Goal: Task Accomplishment & Management: Use online tool/utility

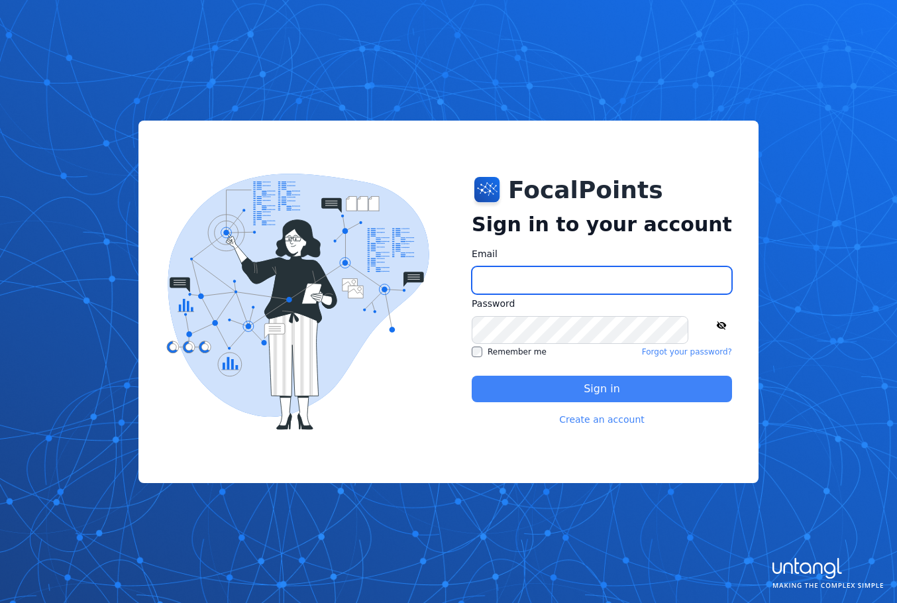
type input "**********"
click at [521, 386] on button "Sign in" at bounding box center [602, 389] width 260 height 27
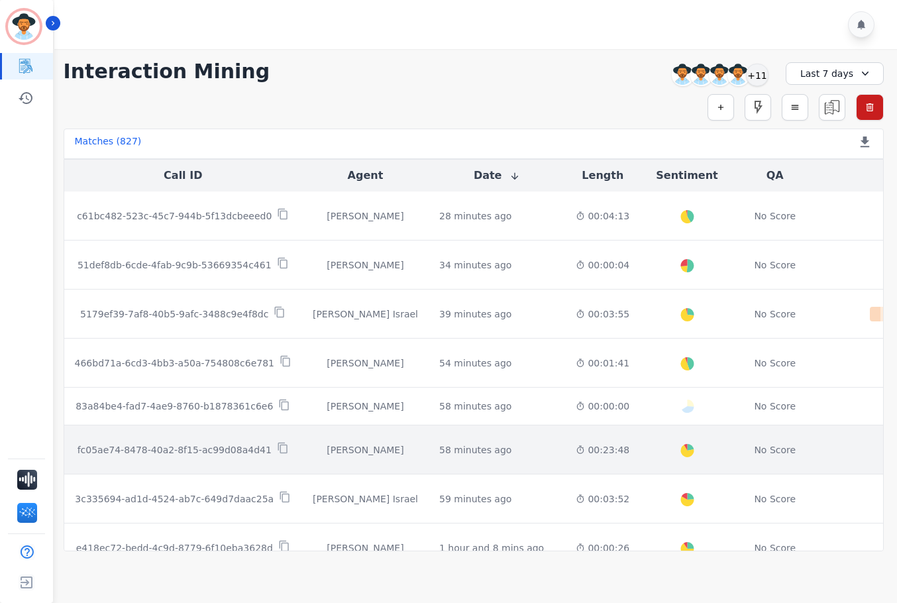
click at [476, 447] on div "58 minutes ago Start at: [DATE] 7:15am" at bounding box center [496, 449] width 115 height 13
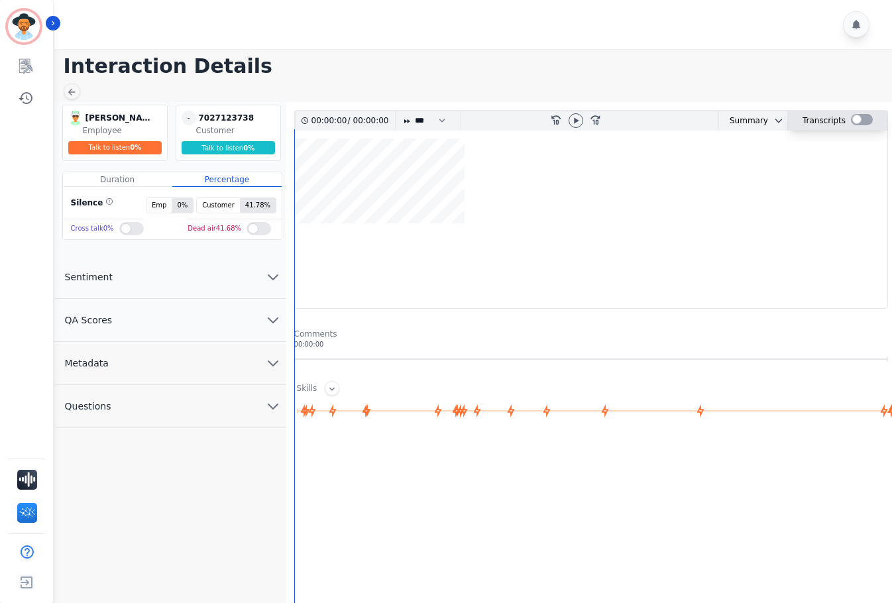
click at [856, 116] on div at bounding box center [862, 119] width 22 height 11
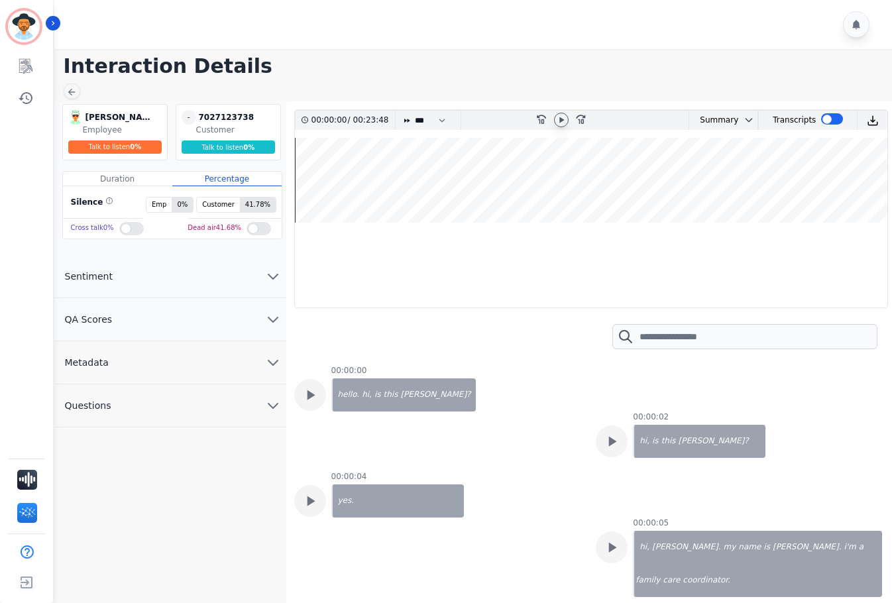
click at [560, 121] on icon at bounding box center [561, 120] width 5 height 6
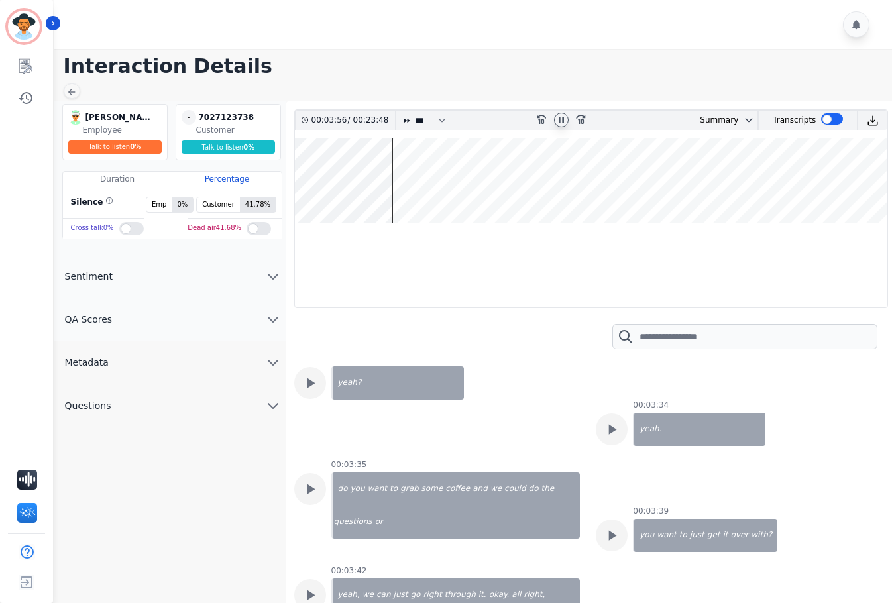
click at [413, 174] on wave at bounding box center [591, 180] width 592 height 85
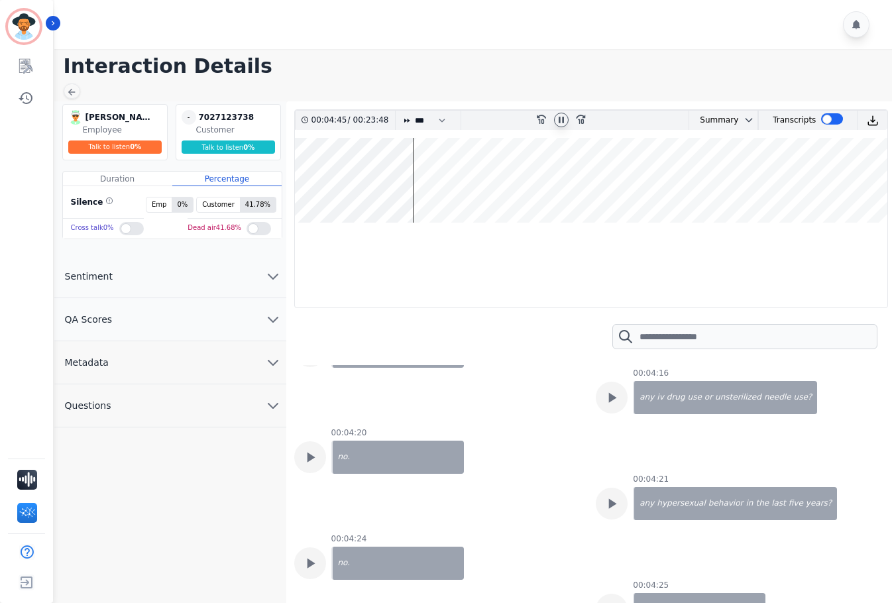
scroll to position [3760, 0]
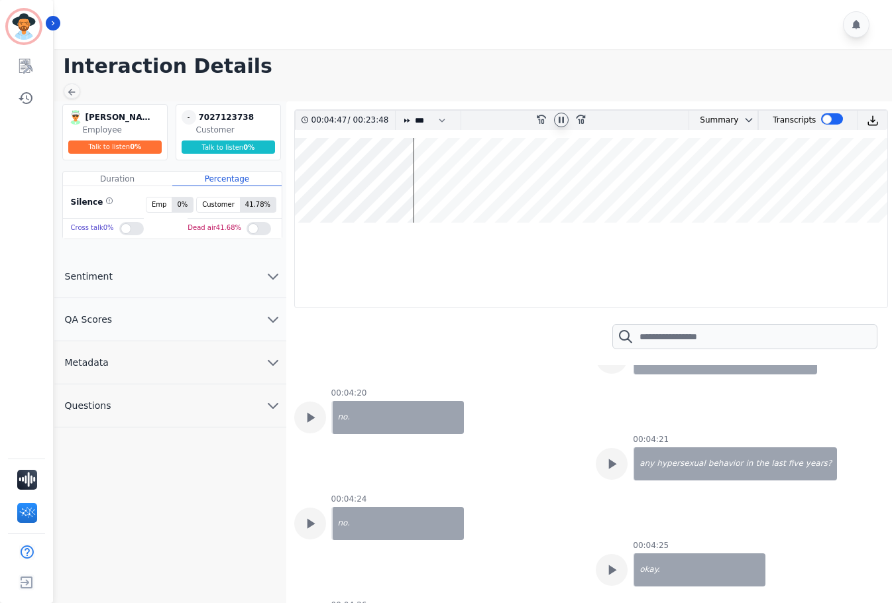
click at [420, 175] on wave at bounding box center [591, 180] width 592 height 85
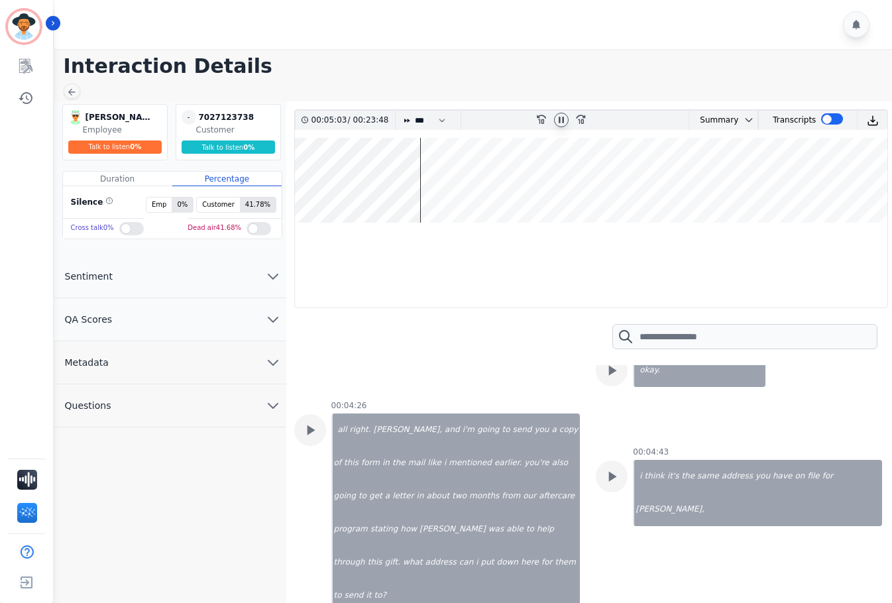
scroll to position [3988, 0]
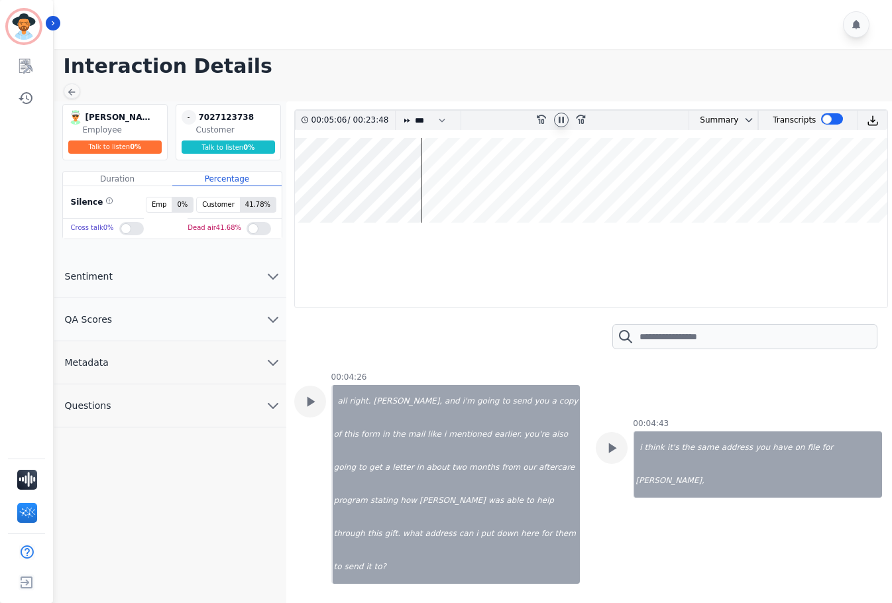
click at [404, 176] on wave at bounding box center [591, 180] width 592 height 85
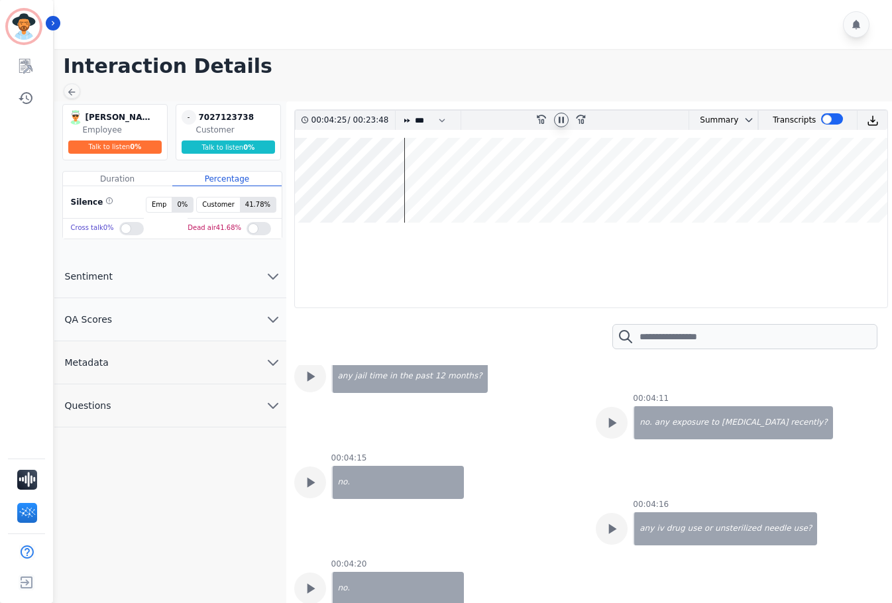
click at [392, 178] on wave at bounding box center [591, 180] width 592 height 85
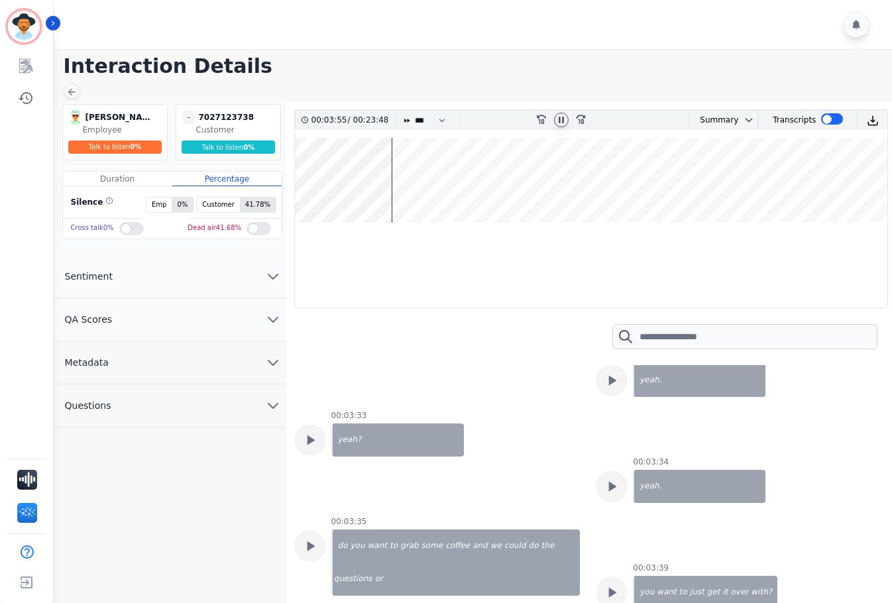
click at [396, 180] on wave at bounding box center [591, 180] width 592 height 85
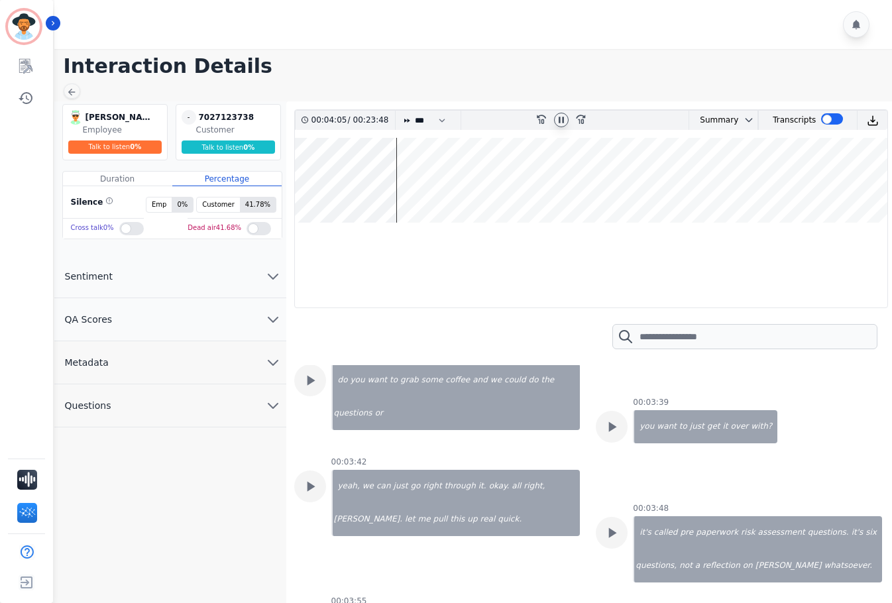
scroll to position [3134, 0]
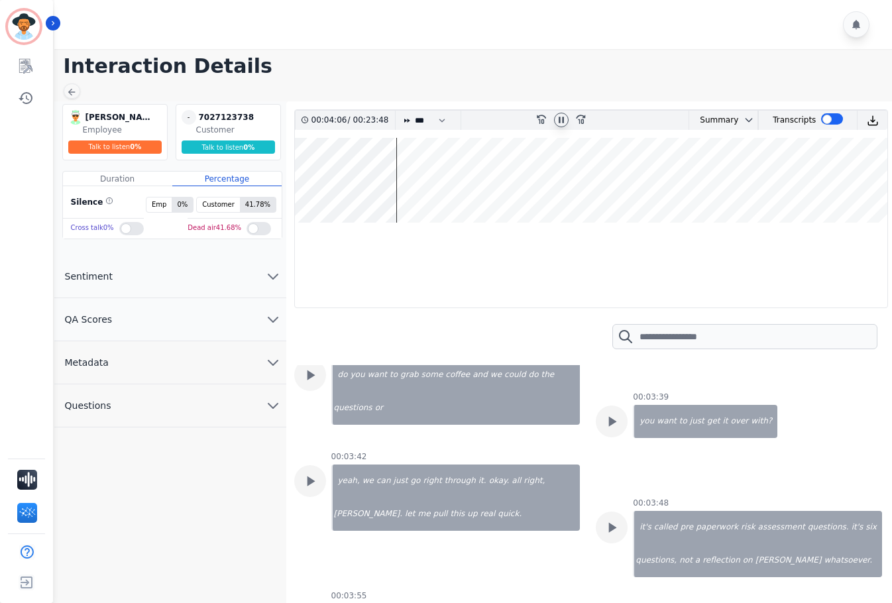
click at [400, 180] on wave at bounding box center [591, 180] width 592 height 85
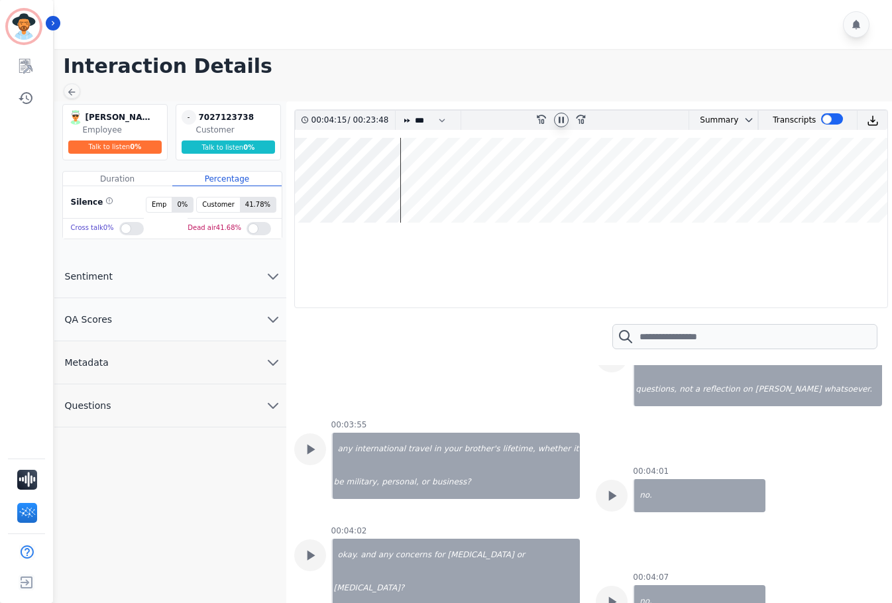
click at [405, 180] on wave at bounding box center [591, 180] width 592 height 85
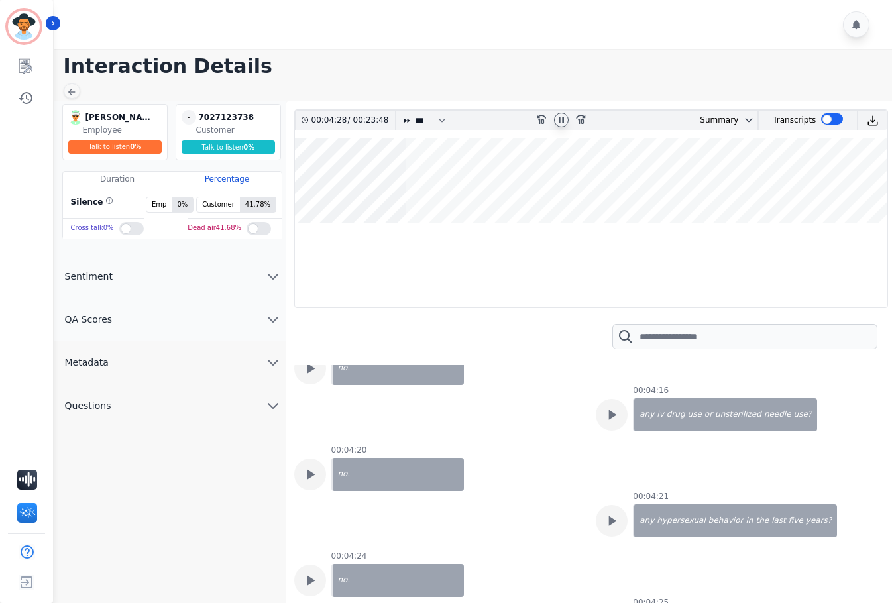
click at [415, 180] on wave at bounding box center [591, 180] width 592 height 85
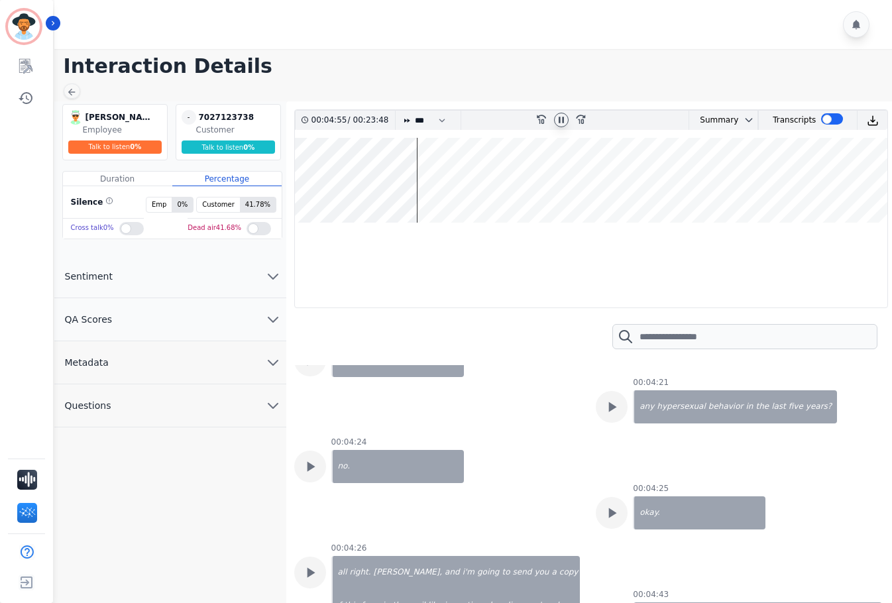
click at [421, 181] on wave at bounding box center [591, 180] width 592 height 85
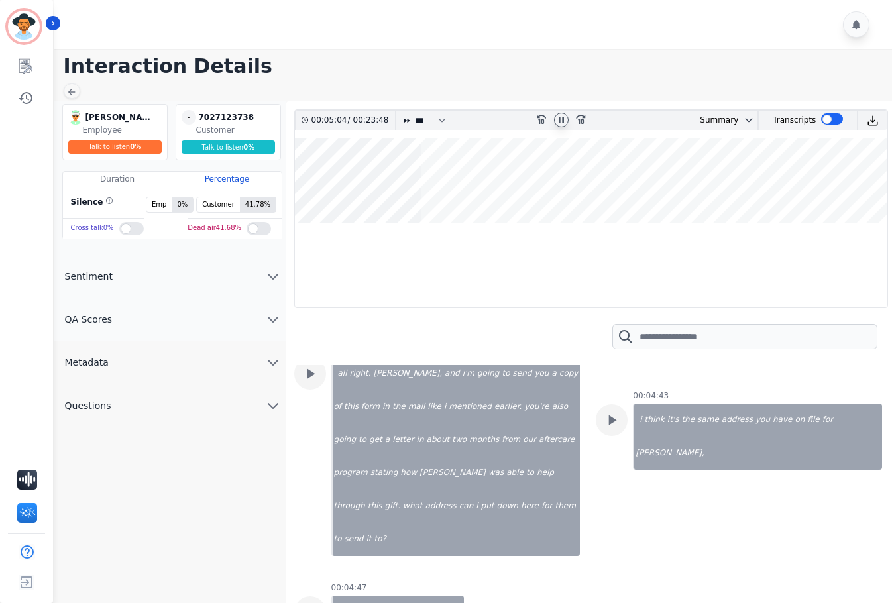
scroll to position [4045, 0]
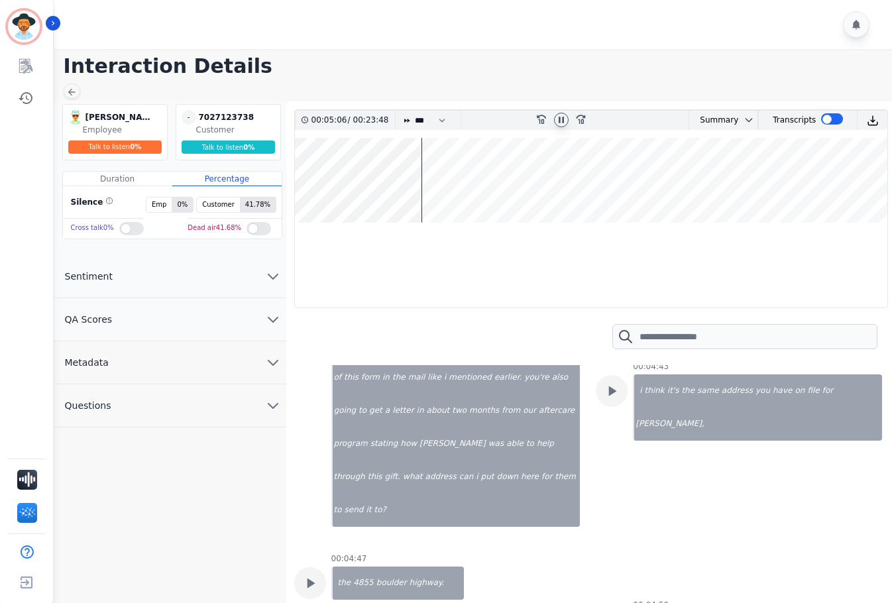
click at [429, 182] on wave at bounding box center [591, 180] width 592 height 85
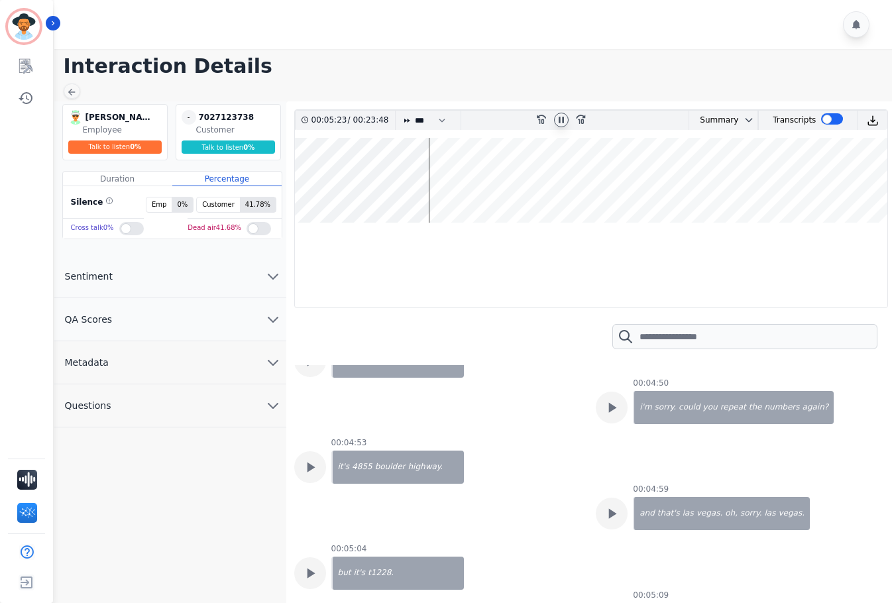
scroll to position [4330, 0]
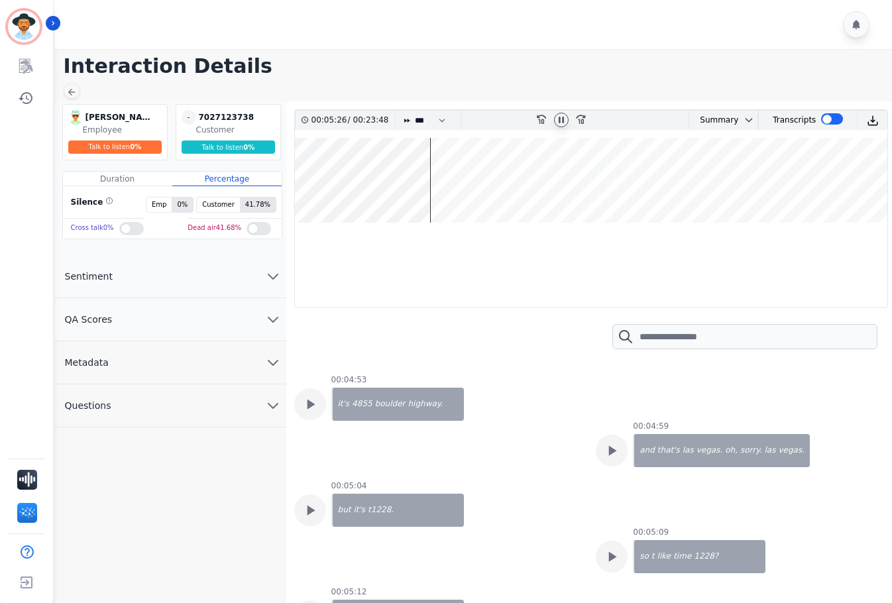
click at [435, 183] on wave at bounding box center [591, 180] width 592 height 85
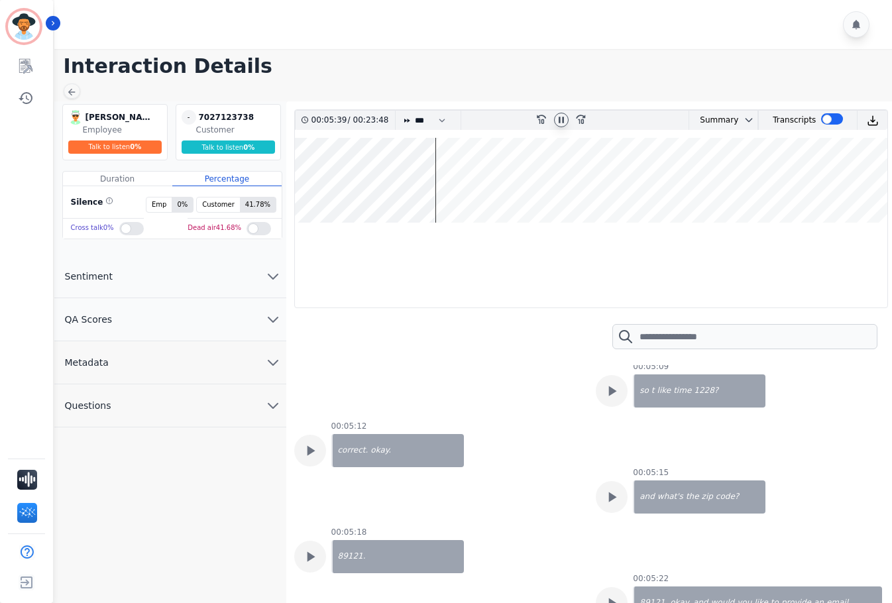
scroll to position [4501, 0]
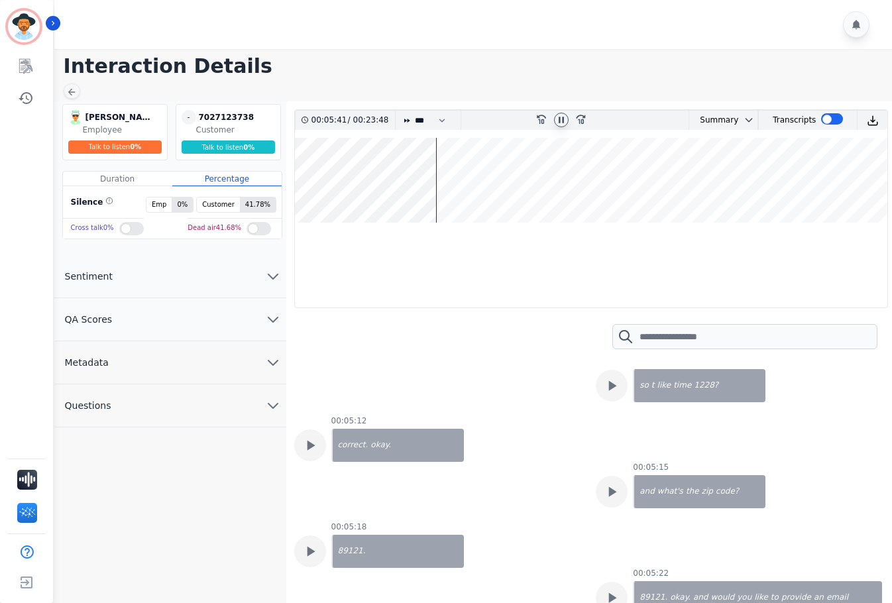
click at [451, 183] on wave at bounding box center [591, 180] width 592 height 85
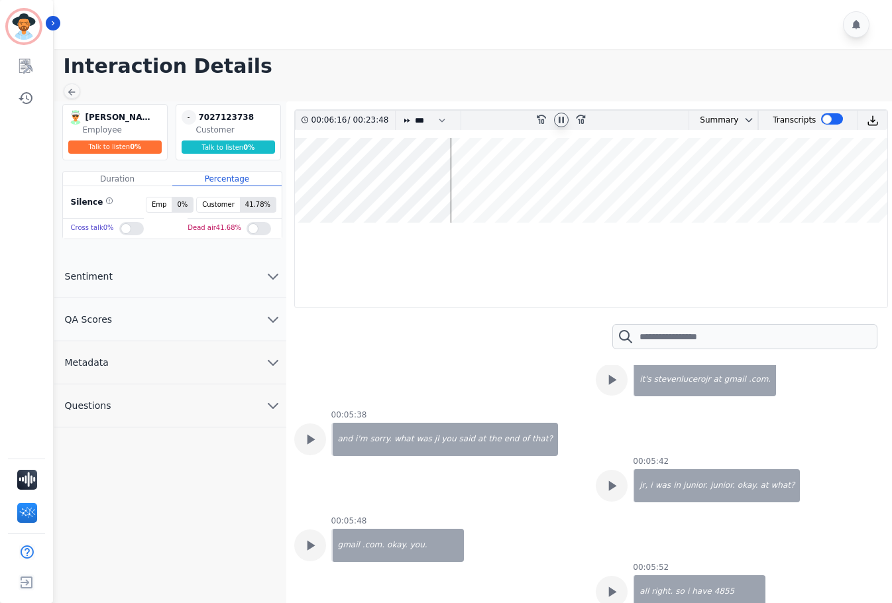
scroll to position [4900, 0]
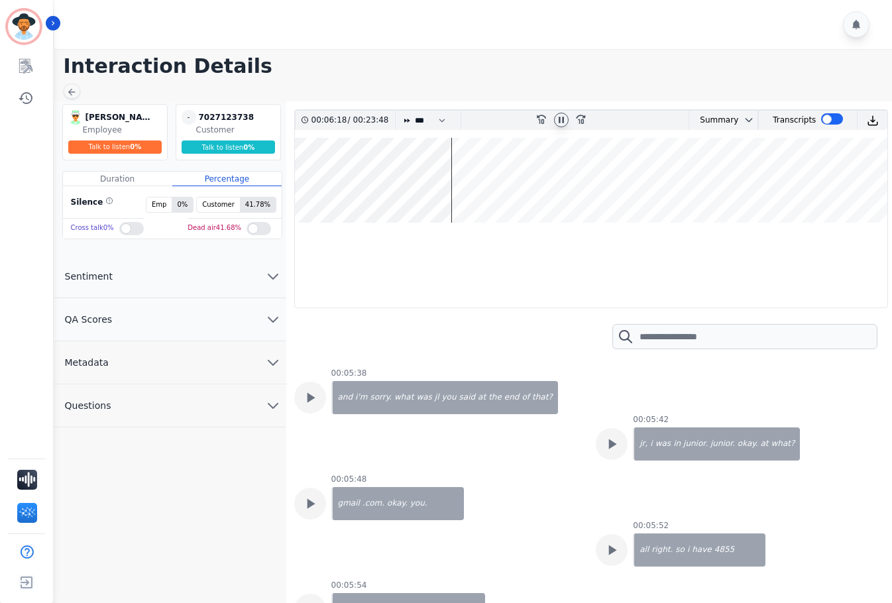
click at [460, 182] on wave at bounding box center [591, 180] width 592 height 85
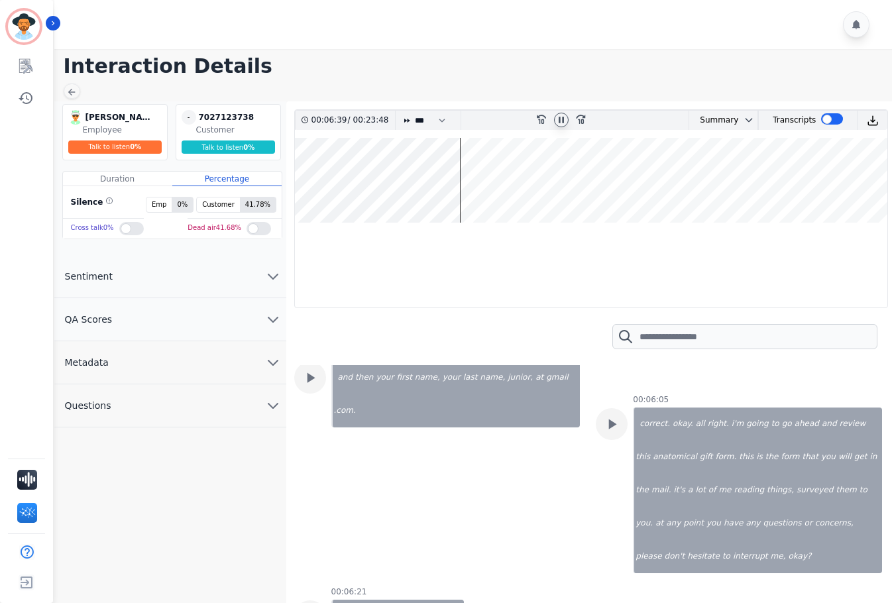
scroll to position [5242, 0]
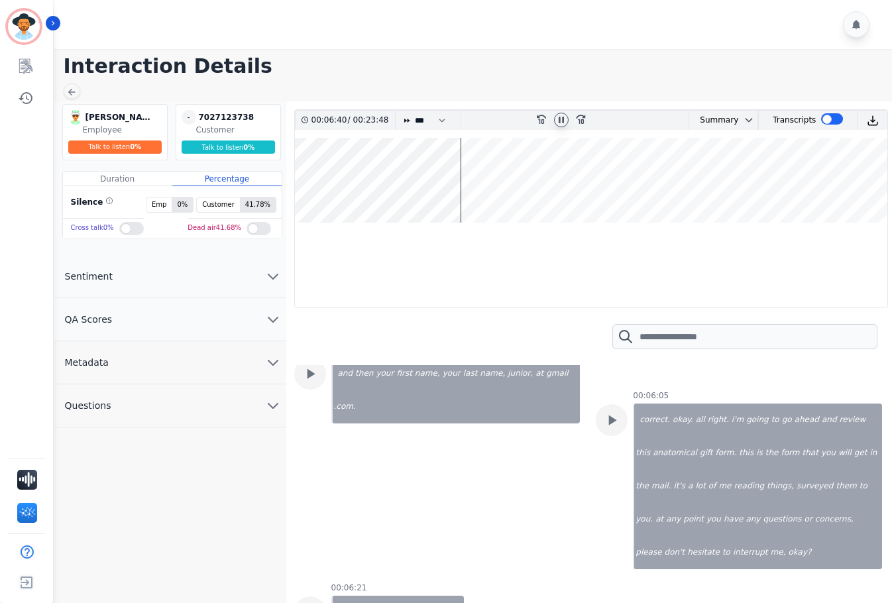
click at [472, 183] on wave at bounding box center [591, 180] width 592 height 85
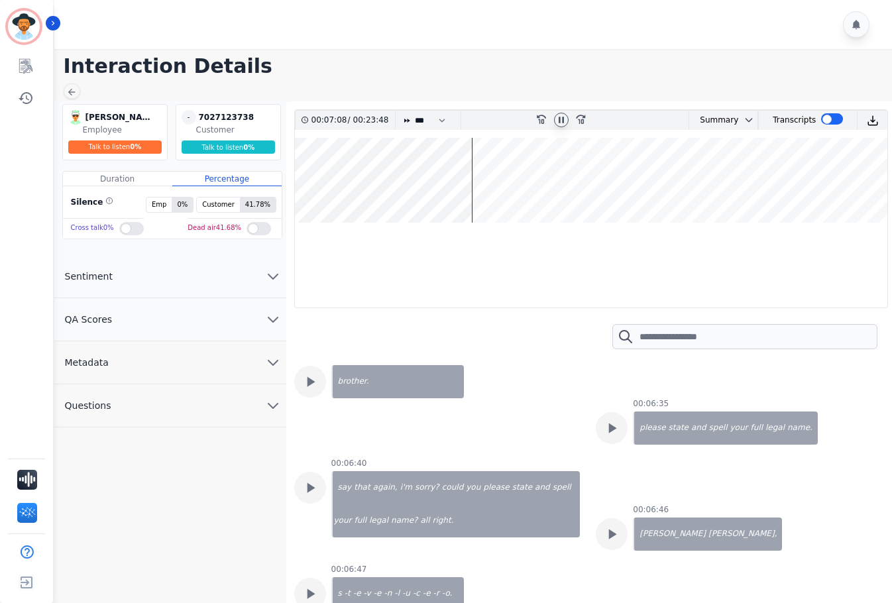
scroll to position [5755, 0]
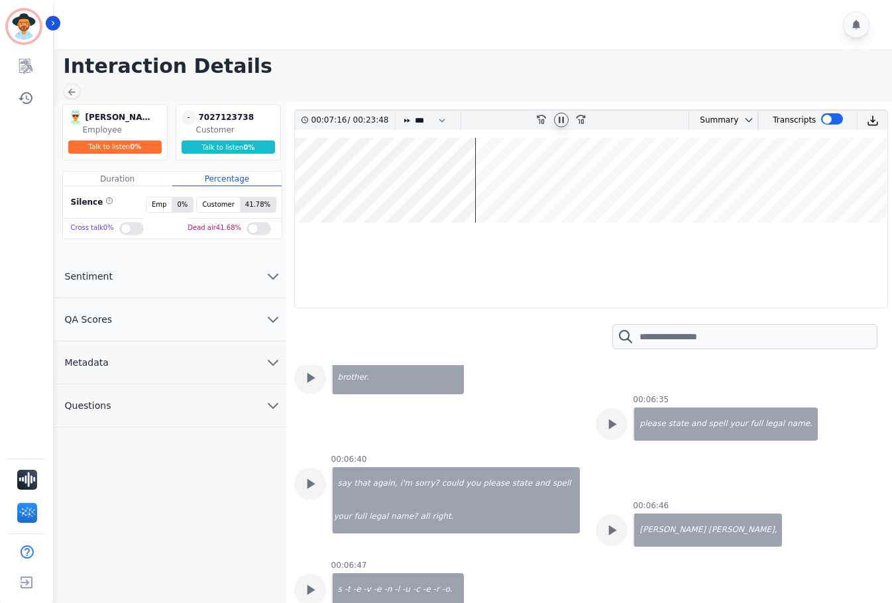
click at [480, 179] on wave at bounding box center [591, 180] width 592 height 85
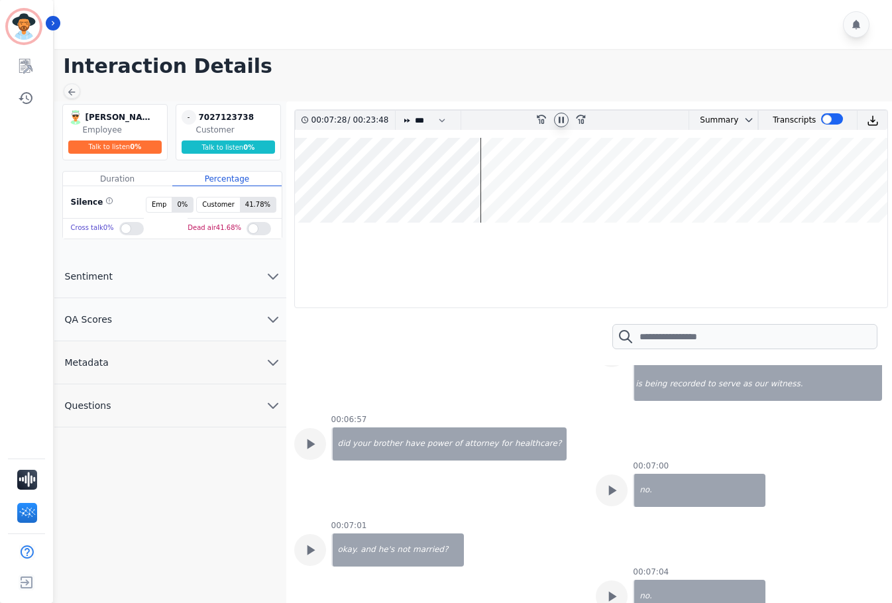
click at [492, 180] on wave at bounding box center [591, 180] width 592 height 85
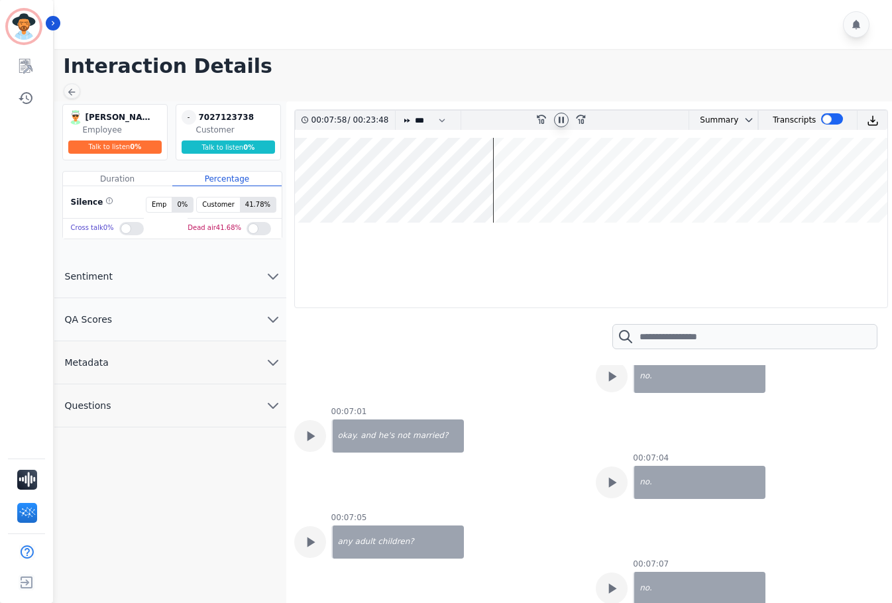
click at [441, 187] on wave at bounding box center [591, 180] width 592 height 85
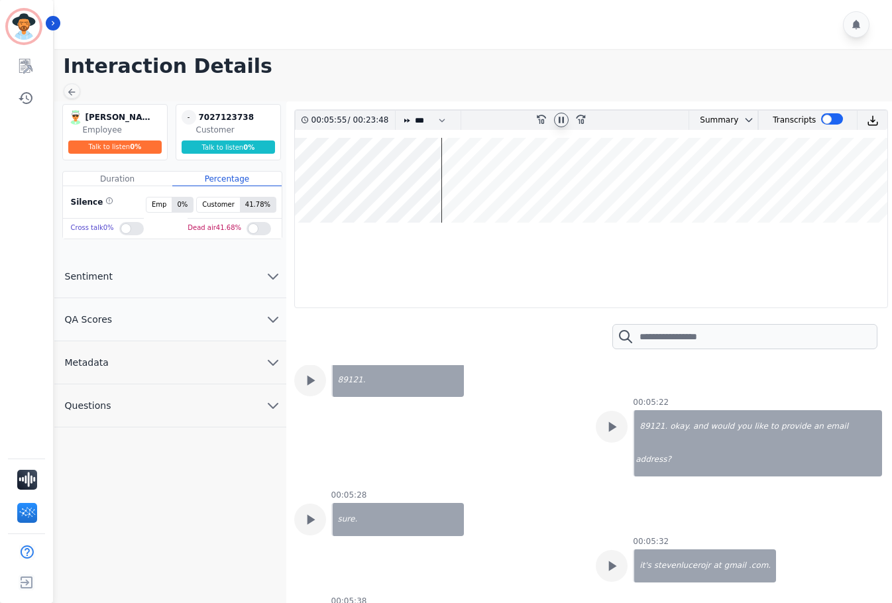
click at [429, 187] on wave at bounding box center [591, 180] width 592 height 85
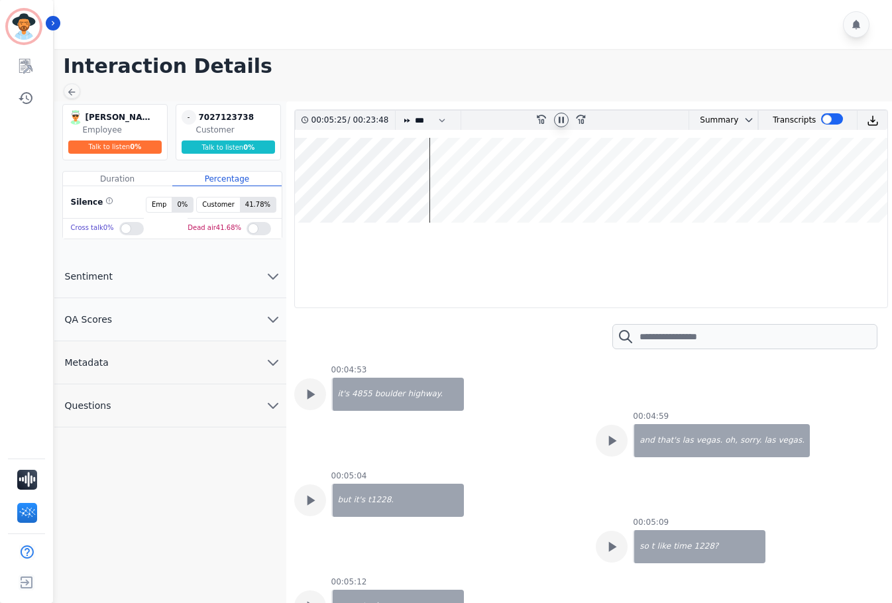
scroll to position [4330, 0]
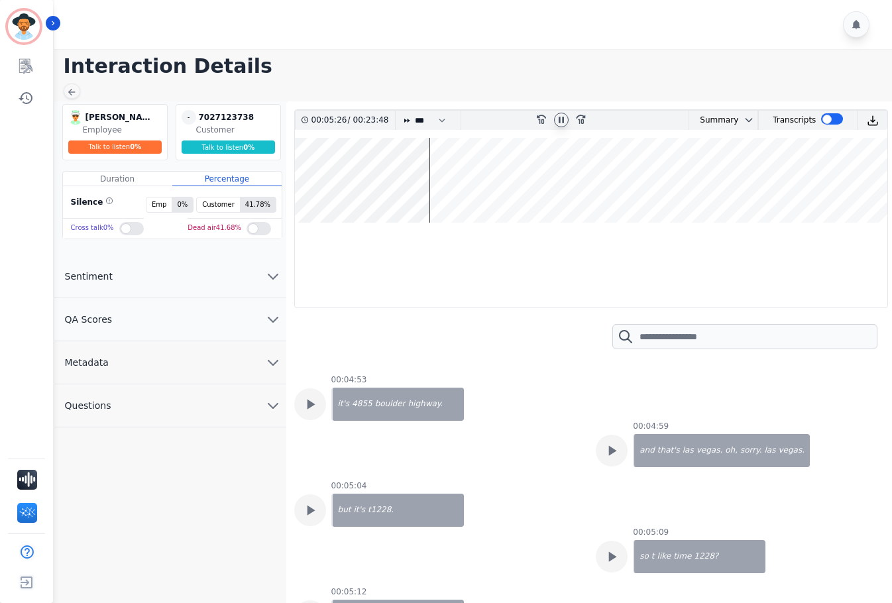
click at [422, 186] on wave at bounding box center [591, 180] width 592 height 85
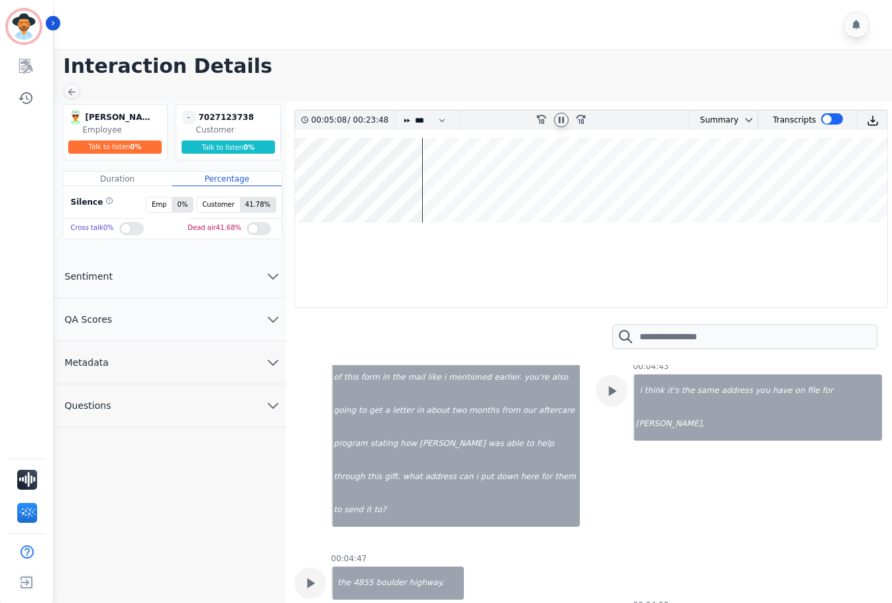
click at [408, 186] on wave at bounding box center [591, 180] width 592 height 85
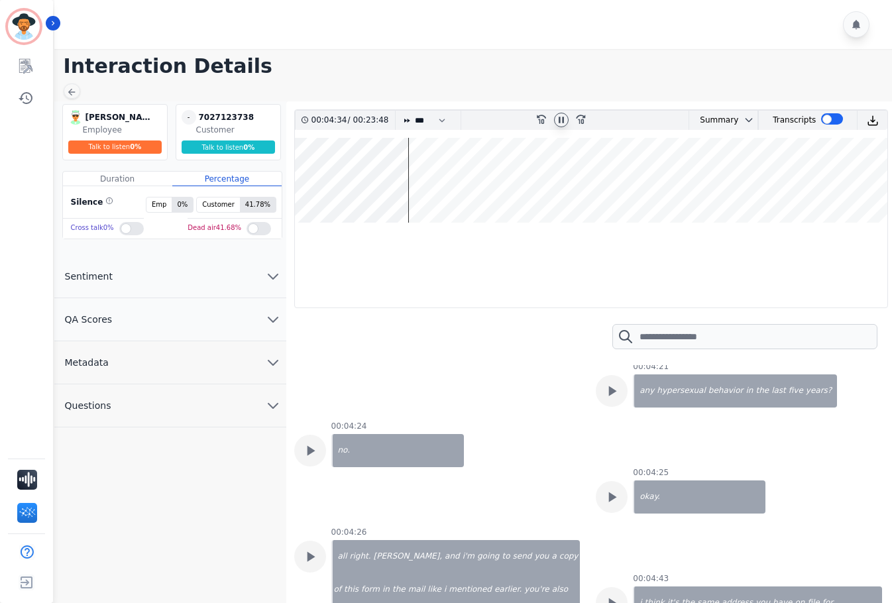
scroll to position [3703, 0]
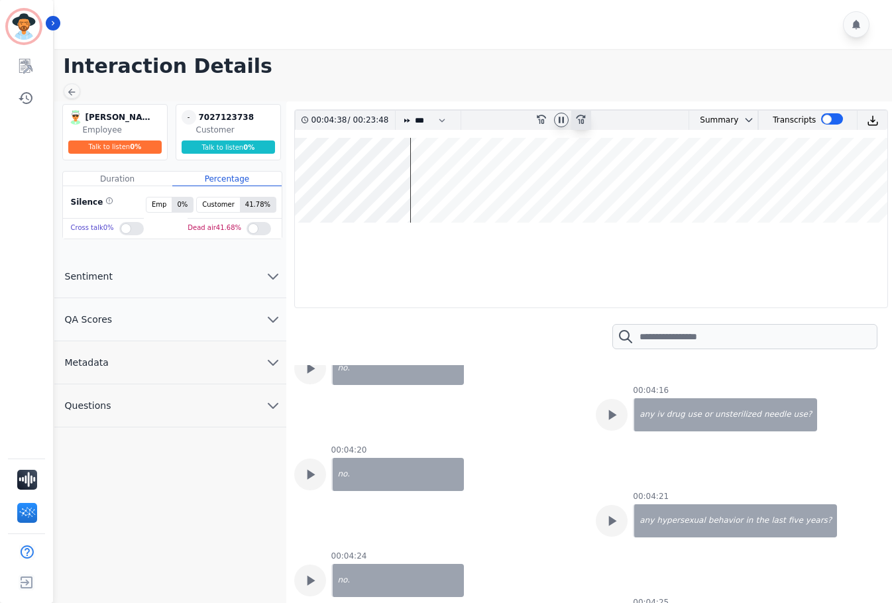
click at [577, 117] on icon at bounding box center [580, 119] width 9 height 9
click at [391, 183] on wave at bounding box center [591, 180] width 592 height 85
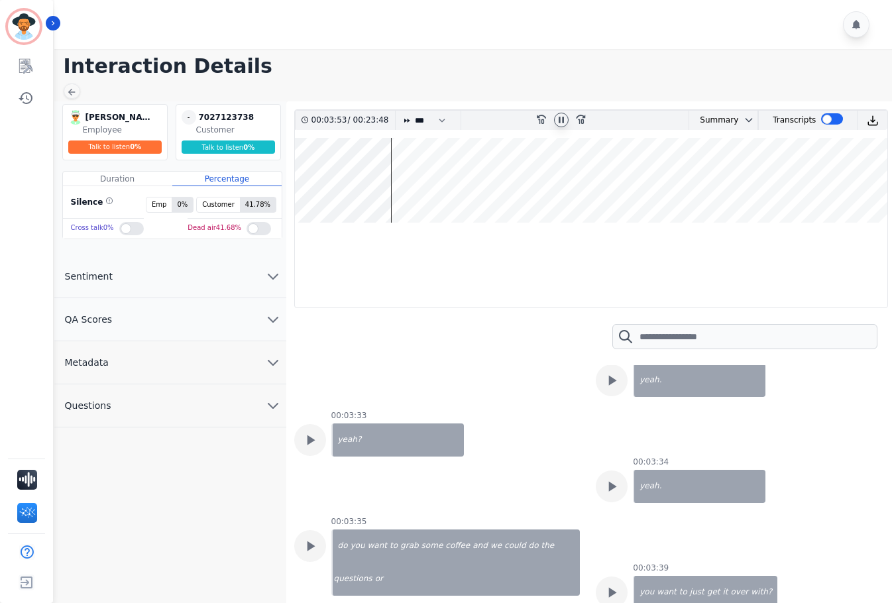
click at [396, 184] on wave at bounding box center [591, 180] width 592 height 85
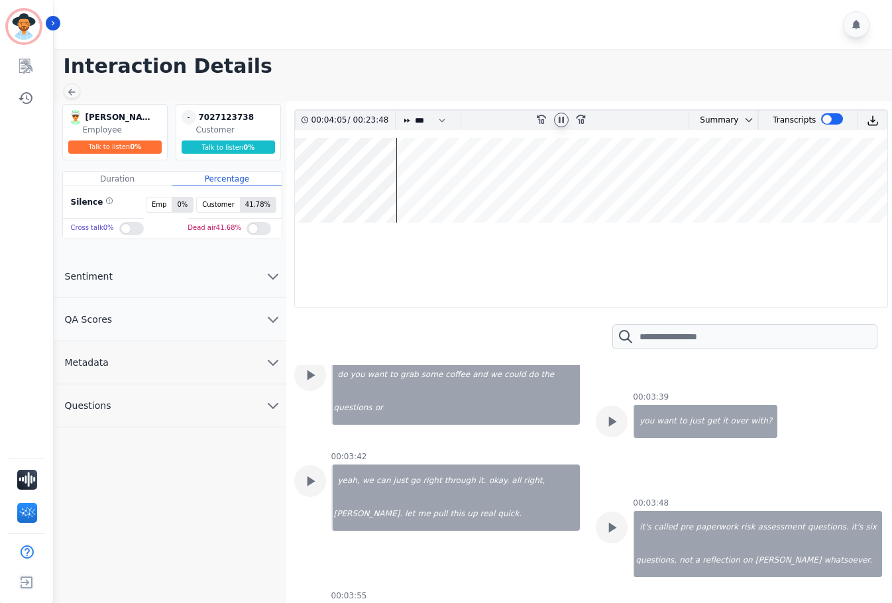
click at [403, 184] on wave at bounding box center [591, 180] width 592 height 85
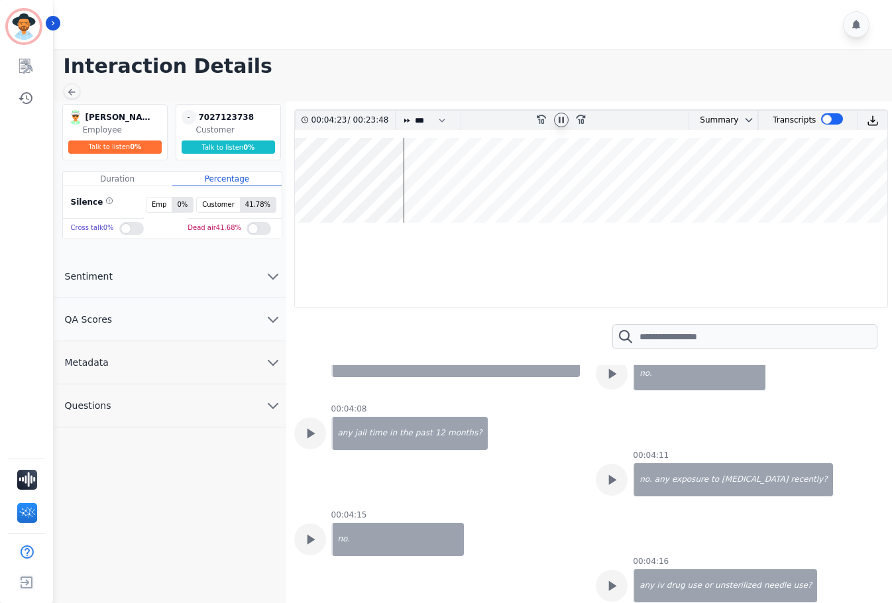
click at [409, 184] on wave at bounding box center [591, 180] width 592 height 85
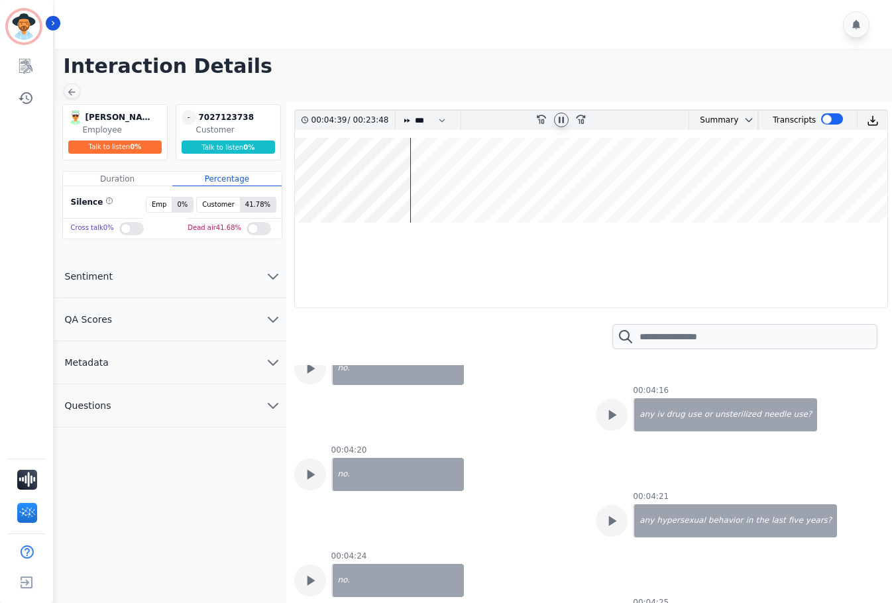
click at [411, 185] on wave at bounding box center [591, 180] width 592 height 85
click at [419, 185] on wave at bounding box center [591, 180] width 592 height 85
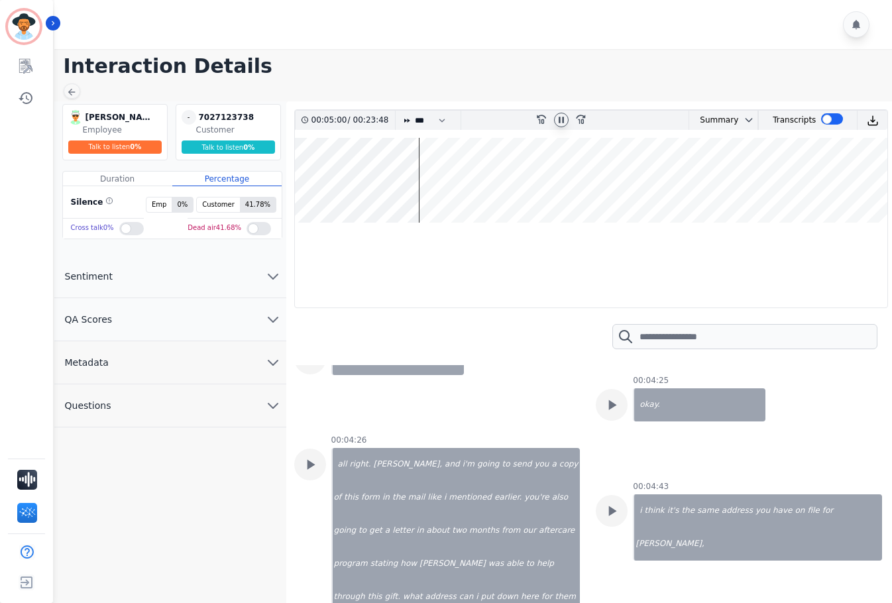
scroll to position [3988, 0]
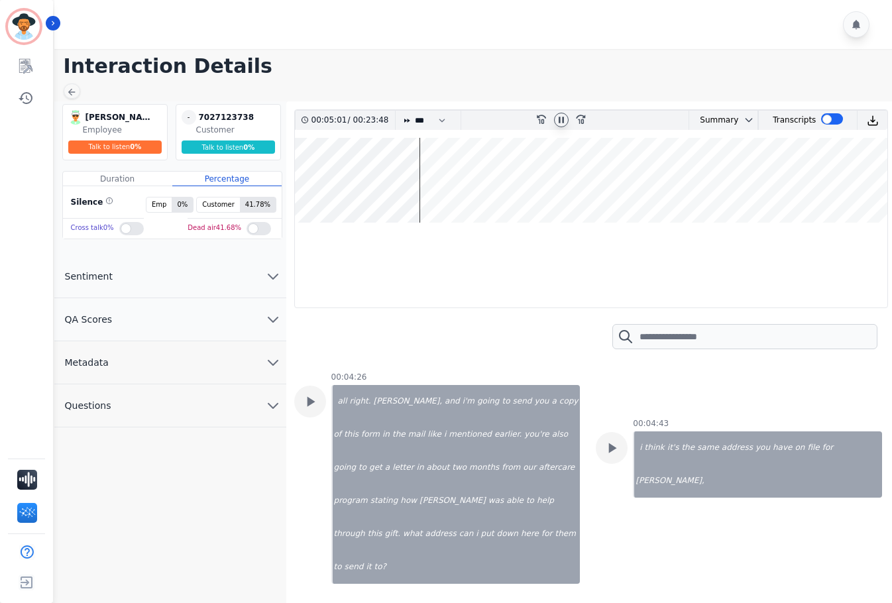
click at [426, 182] on wave at bounding box center [591, 180] width 592 height 85
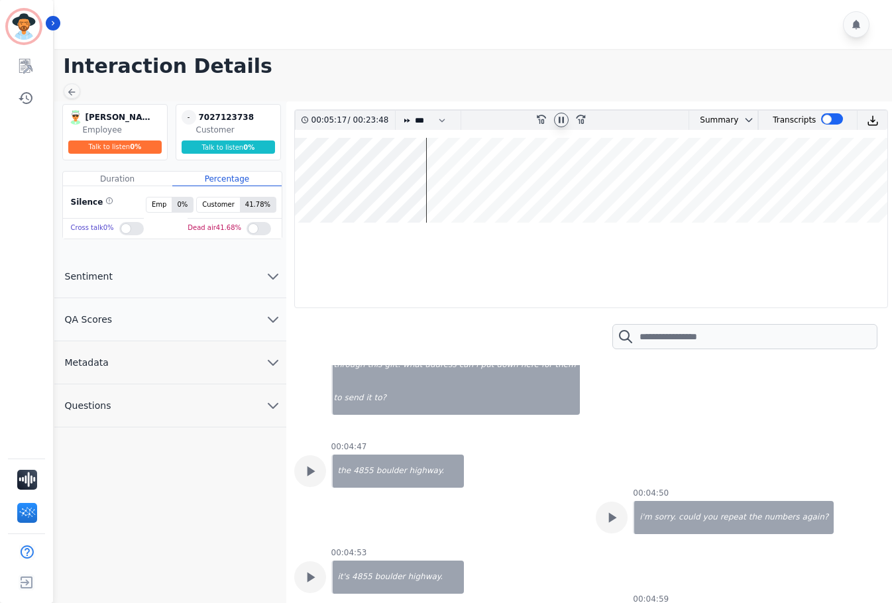
scroll to position [4216, 0]
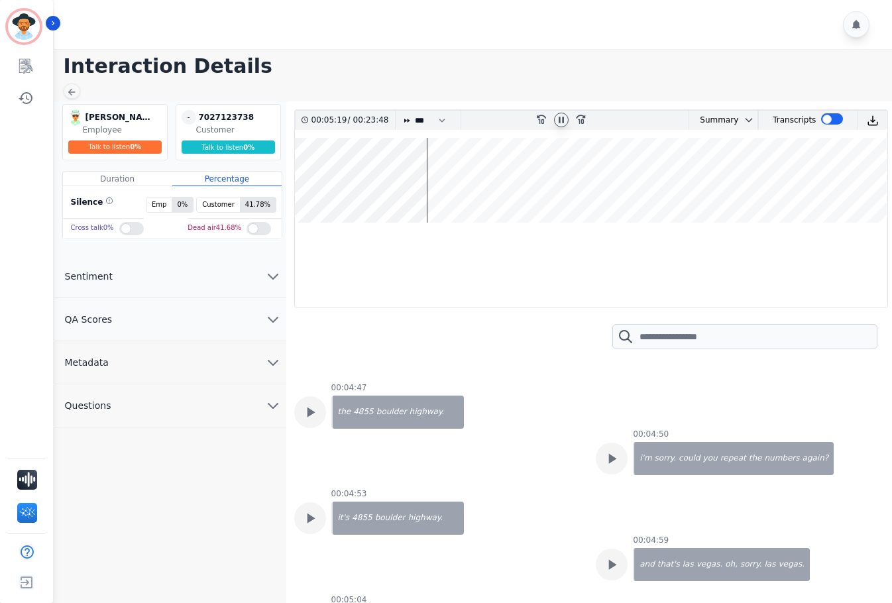
click at [435, 182] on wave at bounding box center [591, 180] width 592 height 85
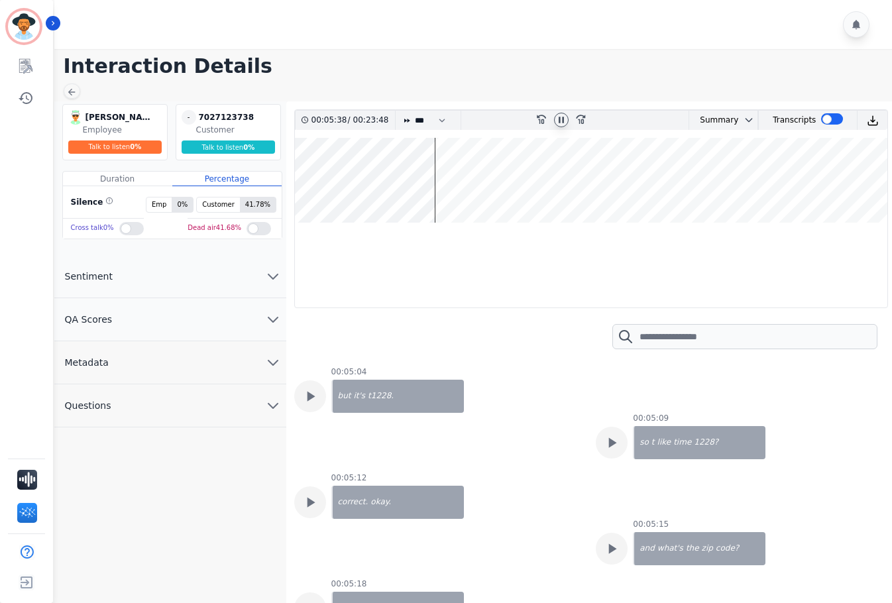
click at [447, 182] on wave at bounding box center [591, 180] width 592 height 85
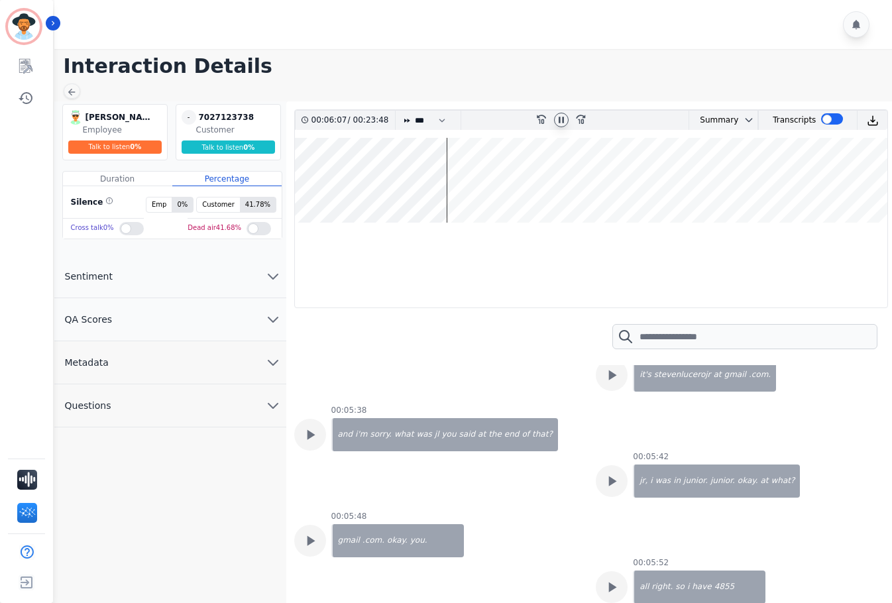
scroll to position [4900, 0]
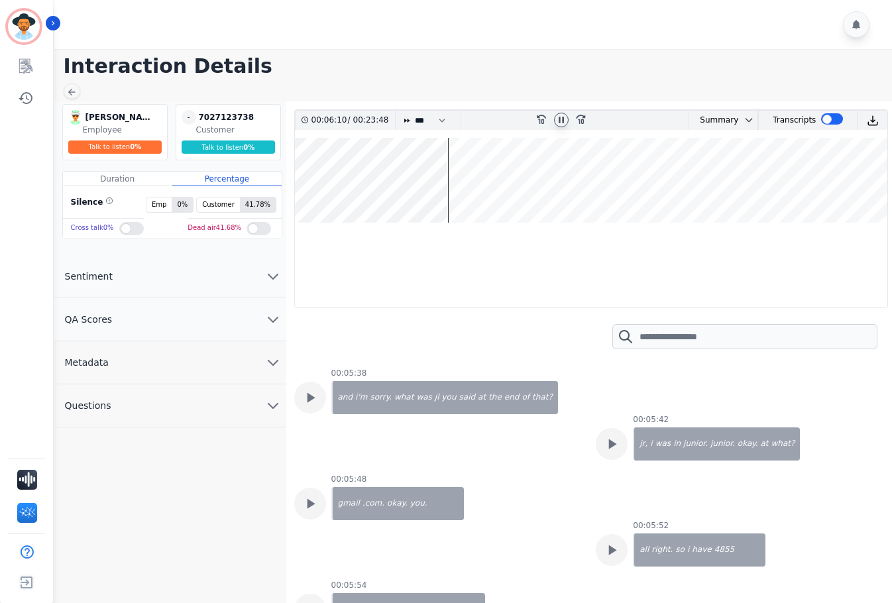
click at [455, 182] on wave at bounding box center [591, 180] width 592 height 85
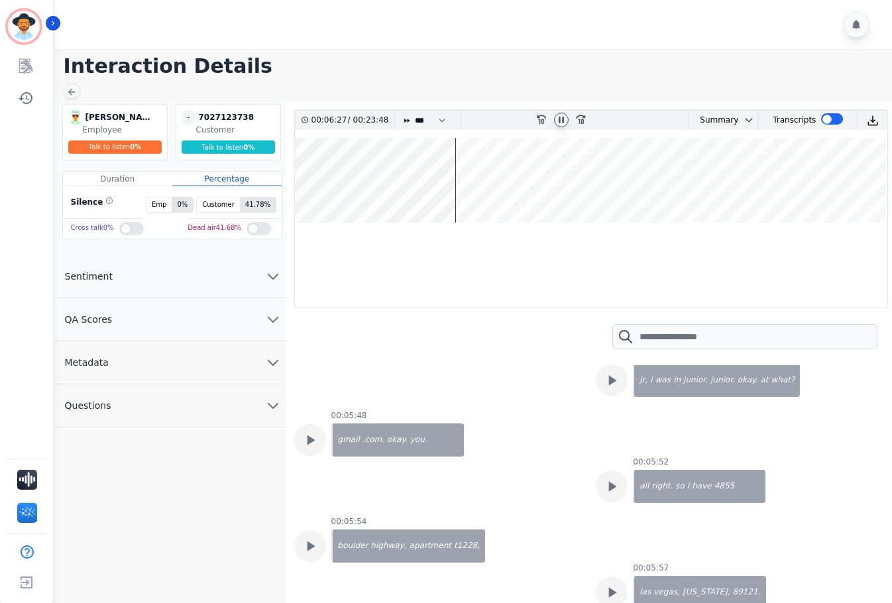
scroll to position [5014, 0]
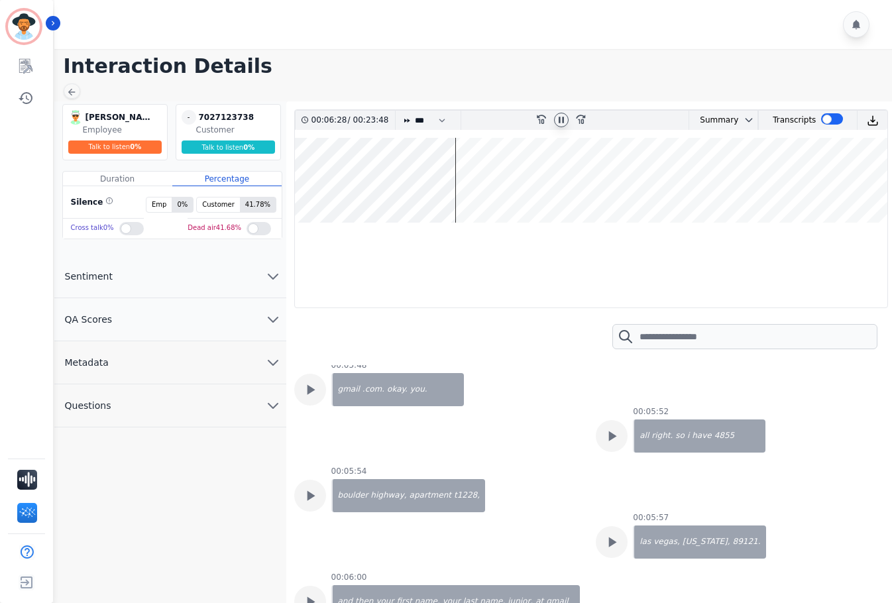
click at [459, 181] on wave at bounding box center [591, 180] width 592 height 85
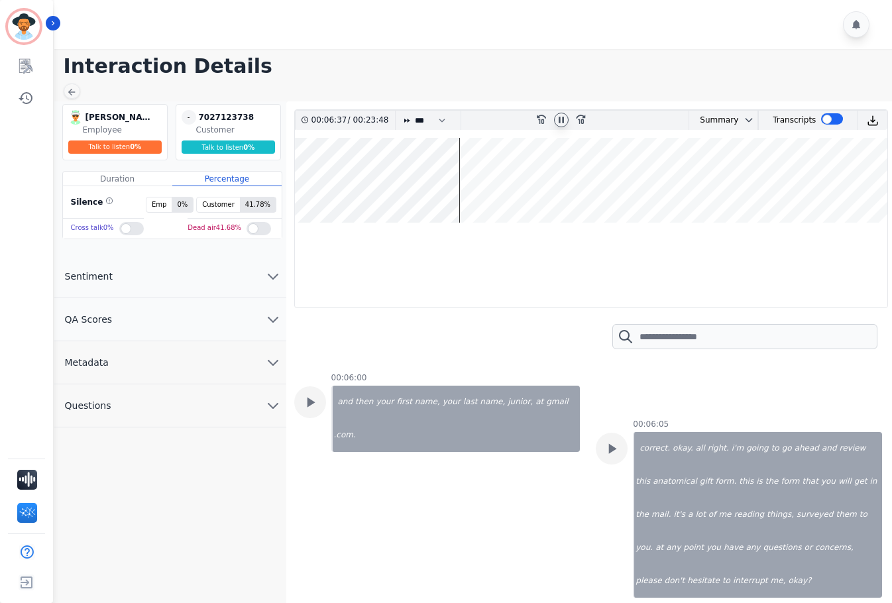
scroll to position [5242, 0]
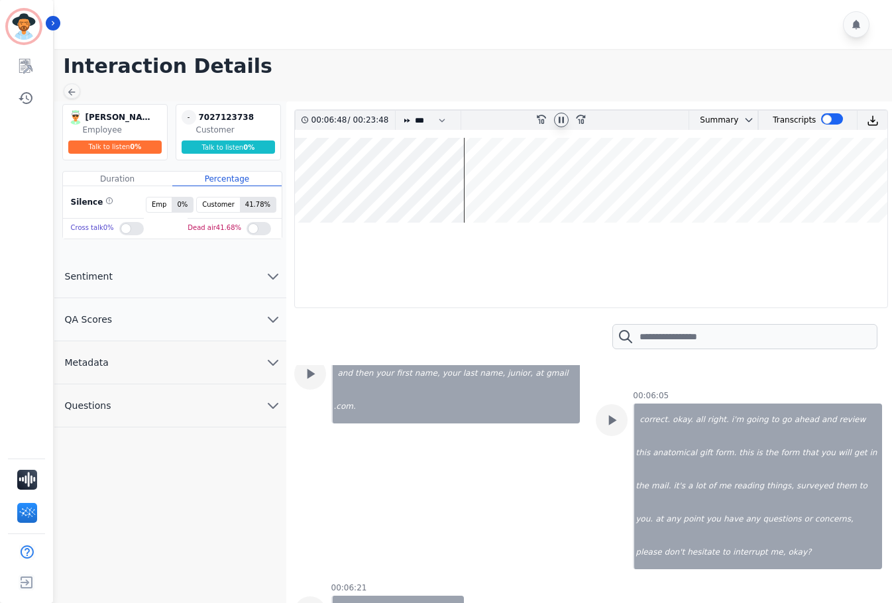
click at [464, 180] on wave at bounding box center [591, 180] width 592 height 85
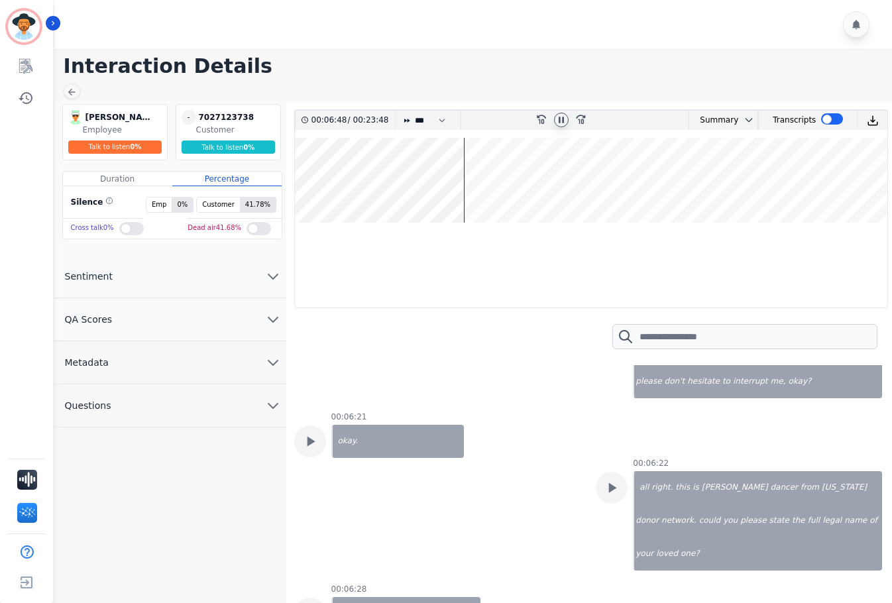
click at [472, 178] on wave at bounding box center [591, 180] width 592 height 85
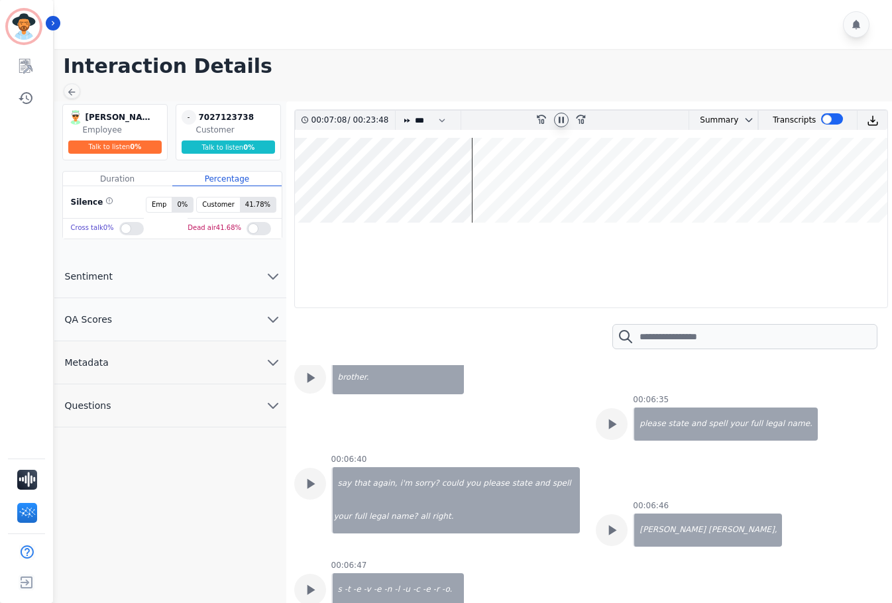
click at [487, 178] on wave at bounding box center [591, 180] width 592 height 85
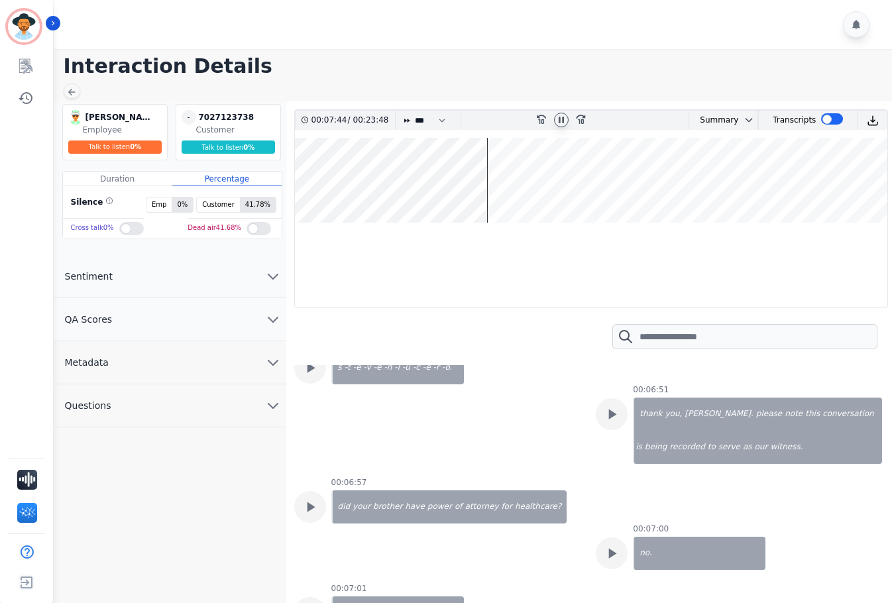
scroll to position [6039, 0]
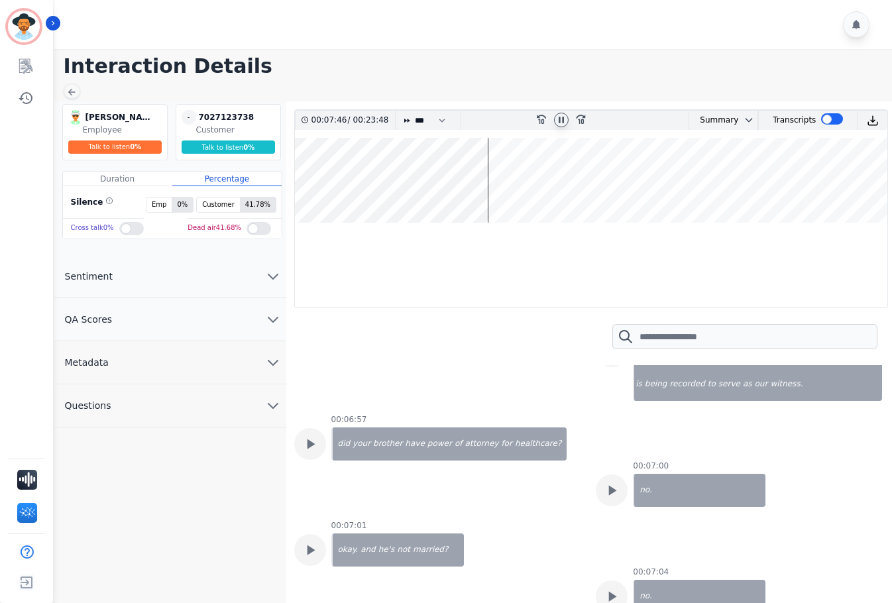
click at [498, 180] on wave at bounding box center [591, 180] width 592 height 85
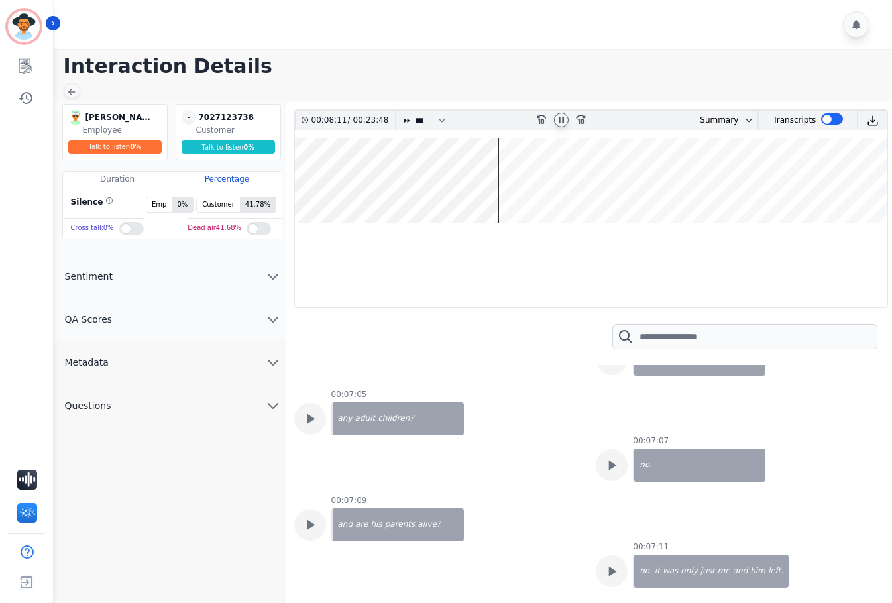
scroll to position [6381, 0]
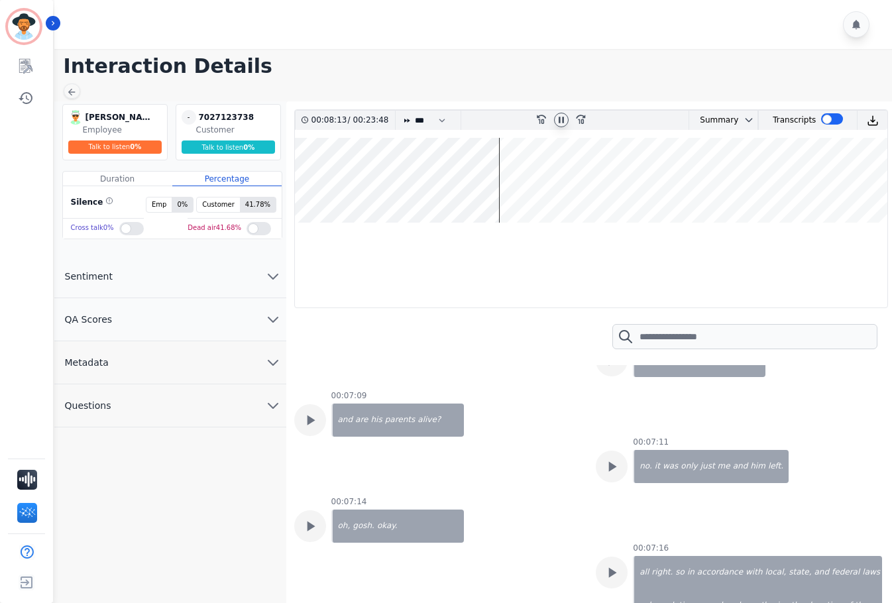
click at [517, 182] on wave at bounding box center [591, 180] width 592 height 85
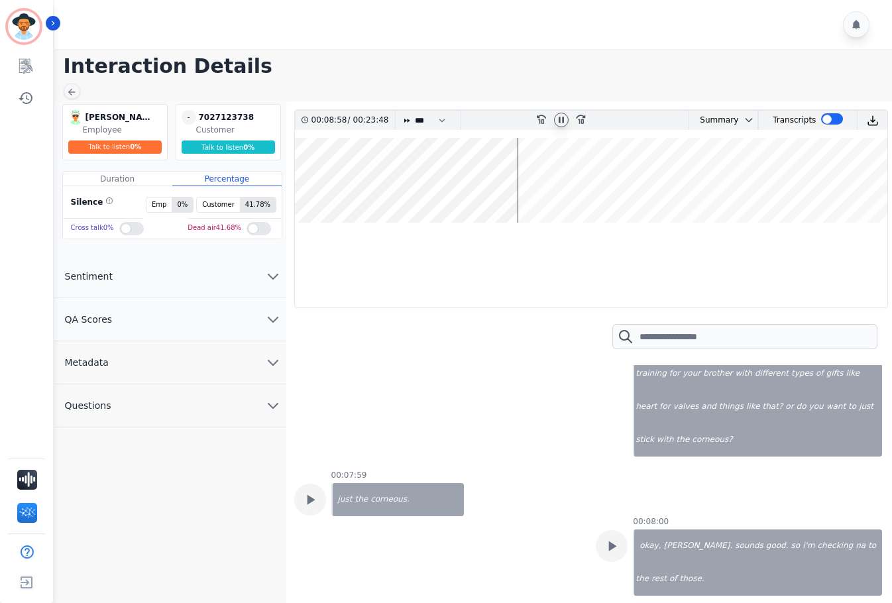
click at [534, 178] on wave at bounding box center [591, 180] width 592 height 85
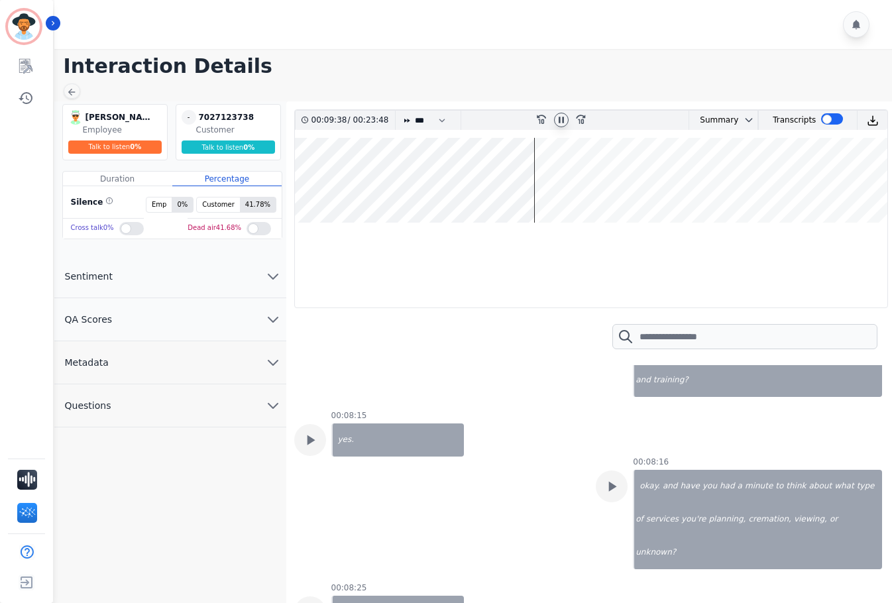
scroll to position [7293, 0]
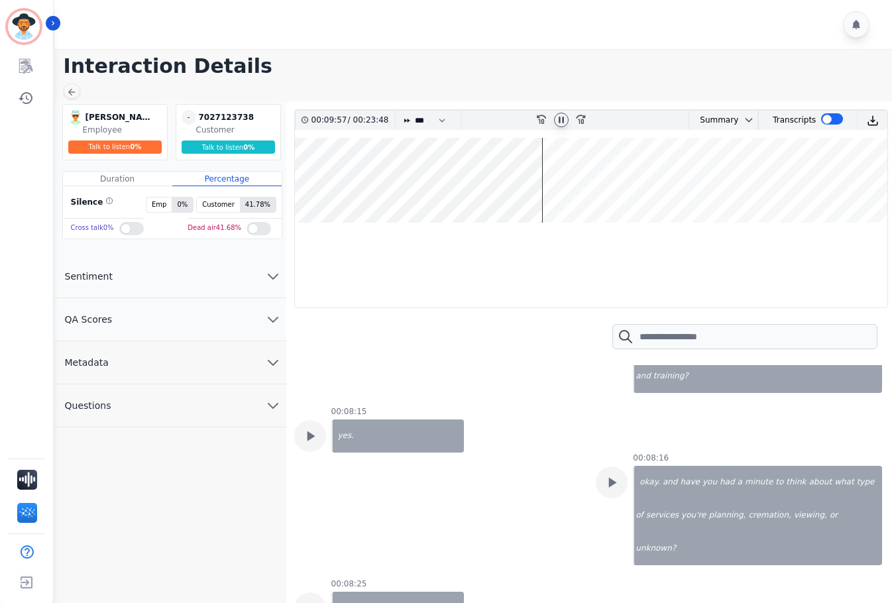
click at [550, 176] on wave at bounding box center [591, 180] width 592 height 85
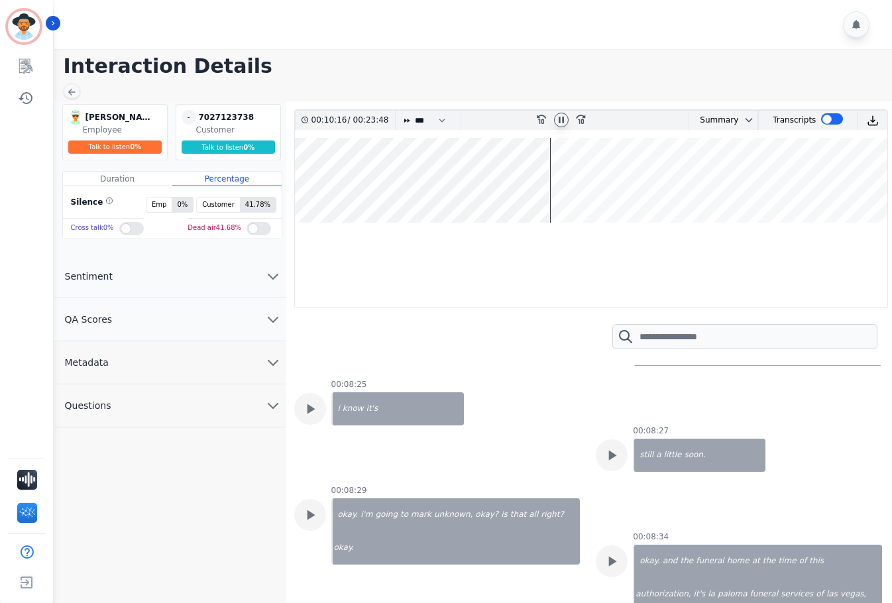
scroll to position [7521, 0]
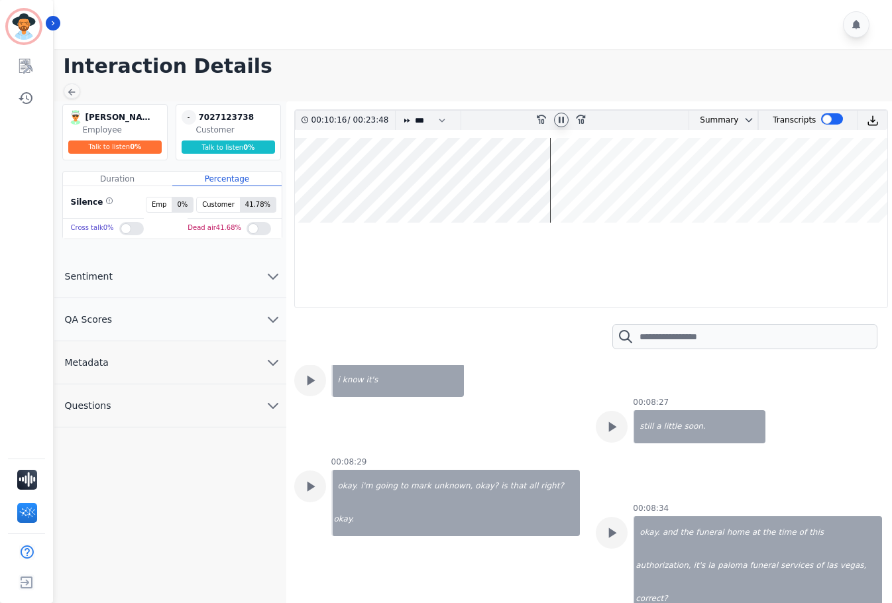
click at [560, 176] on wave at bounding box center [591, 180] width 592 height 85
click at [572, 178] on wave at bounding box center [591, 180] width 592 height 85
click at [582, 178] on wave at bounding box center [591, 180] width 592 height 85
click at [595, 180] on wave at bounding box center [591, 180] width 592 height 85
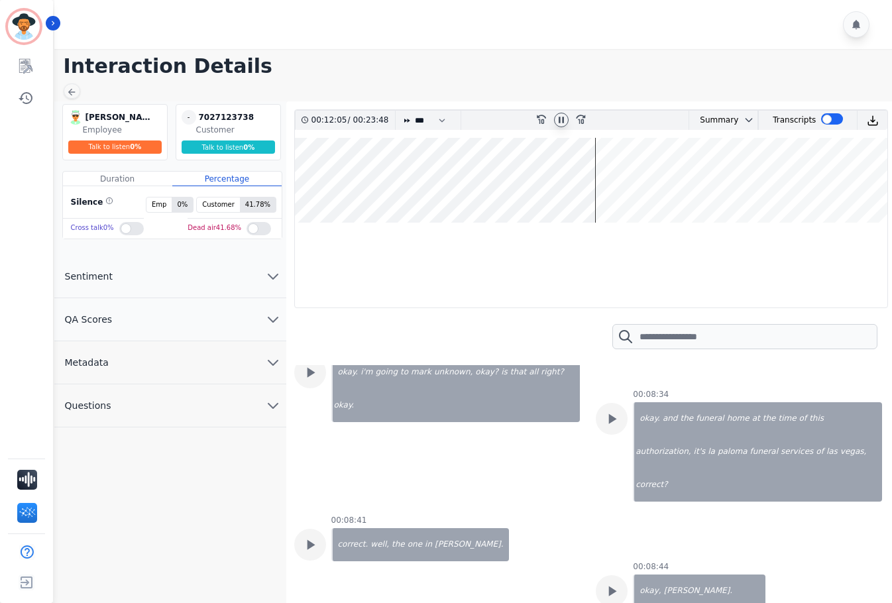
click at [608, 178] on wave at bounding box center [591, 180] width 592 height 85
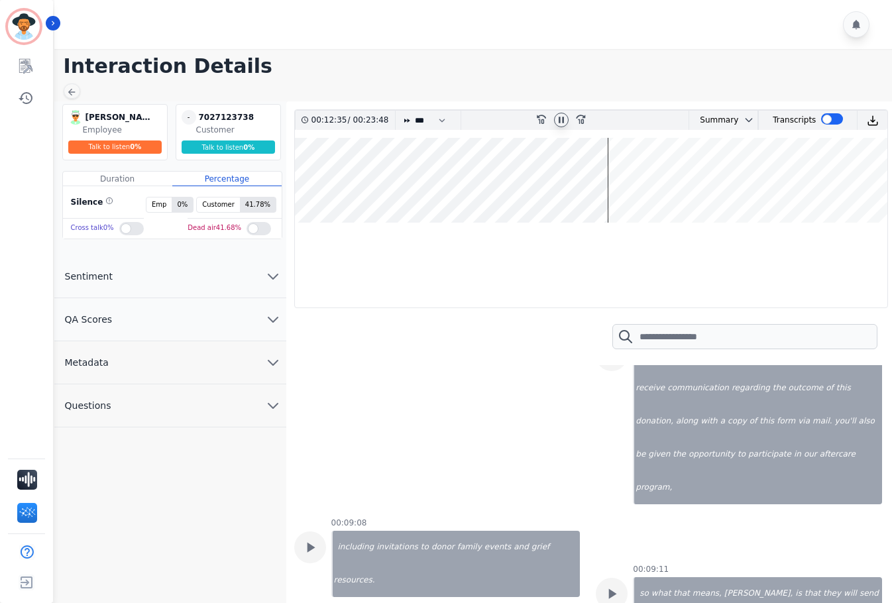
click at [599, 178] on wave at bounding box center [591, 180] width 592 height 85
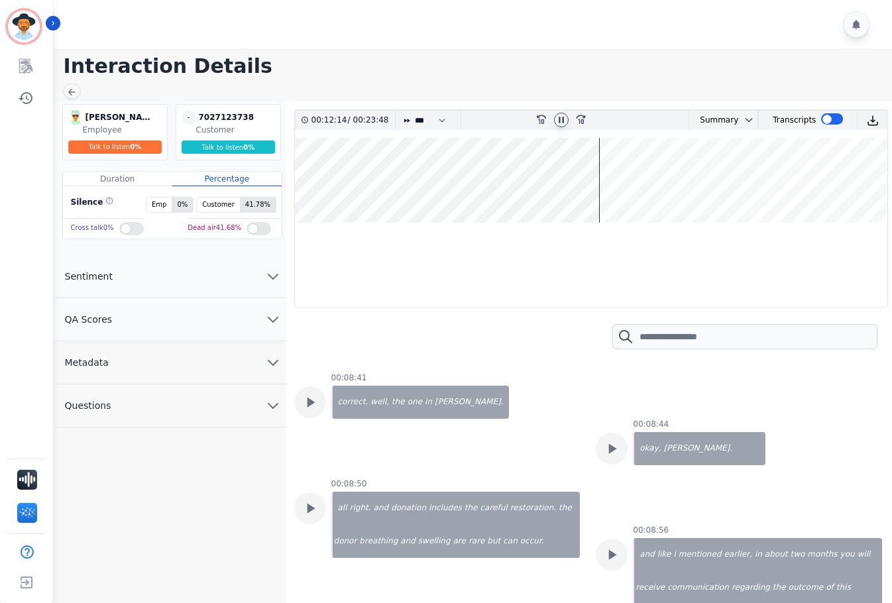
scroll to position [7749, 0]
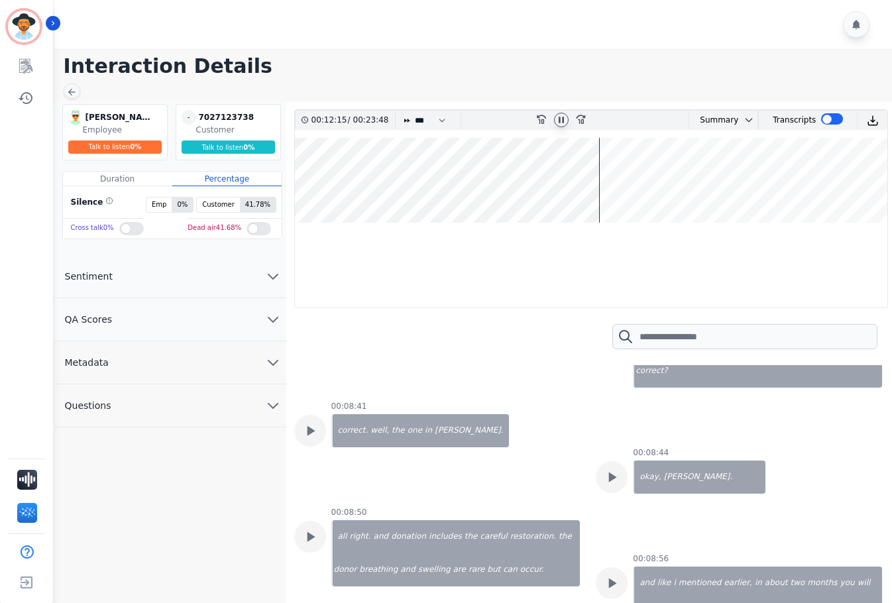
click at [596, 178] on wave at bounding box center [591, 180] width 592 height 85
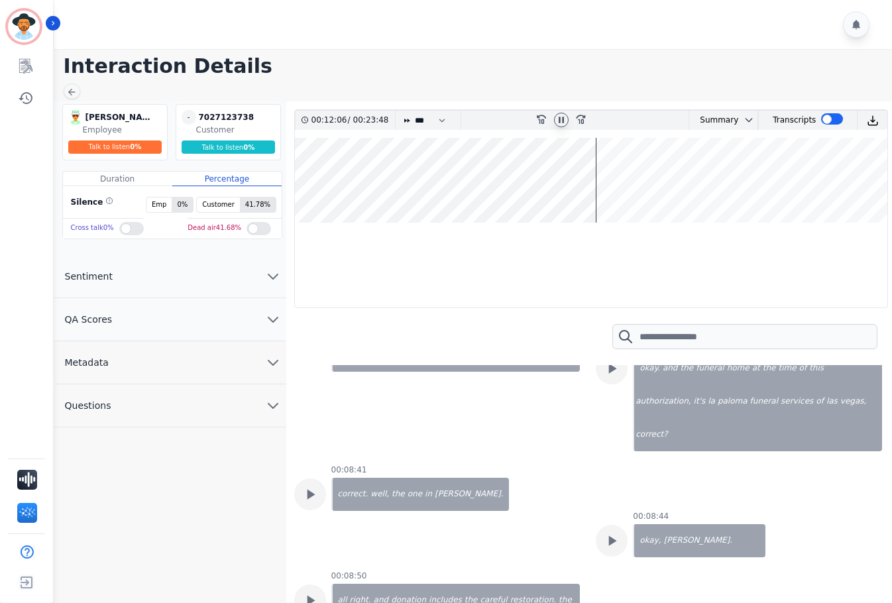
scroll to position [7635, 0]
